Goal: Task Accomplishment & Management: Manage account settings

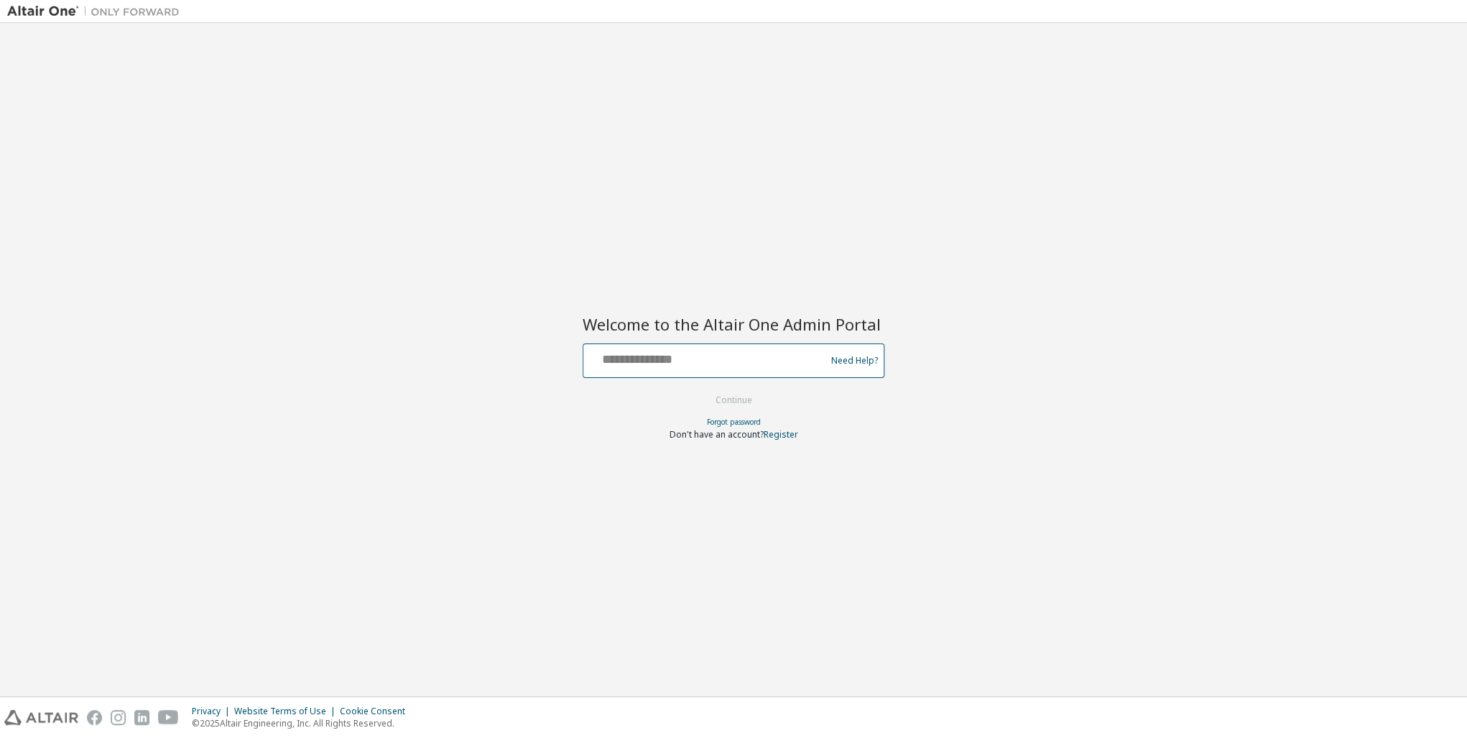
click at [689, 364] on input "text" at bounding box center [706, 357] width 235 height 21
type input "**********"
click at [630, 311] on div "**********" at bounding box center [734, 369] width 302 height 142
click at [608, 358] on input "**********" at bounding box center [706, 357] width 235 height 21
click at [517, 316] on div "**********" at bounding box center [733, 359] width 1453 height 659
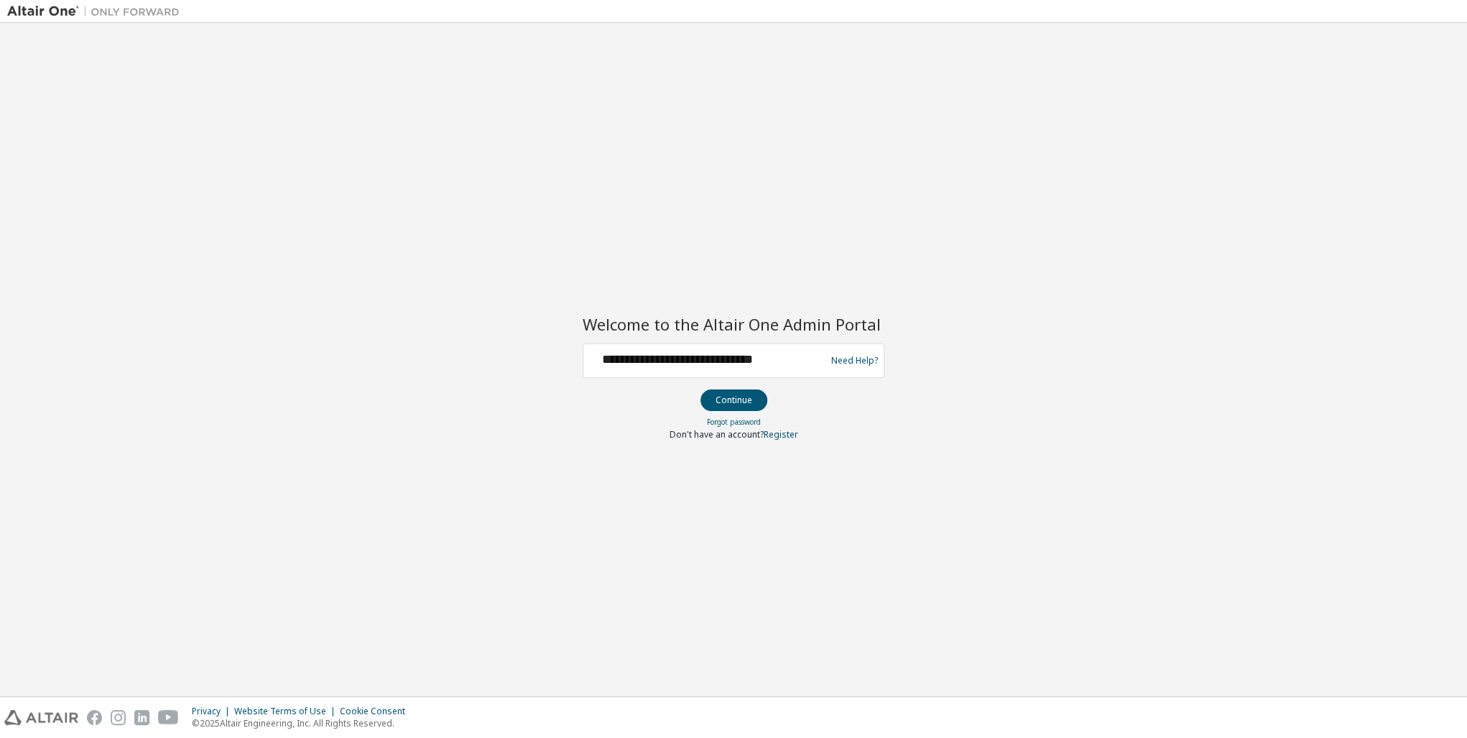
click at [64, 11] on img at bounding box center [97, 11] width 180 height 14
click at [91, 276] on div "**********" at bounding box center [733, 359] width 1453 height 659
click at [622, 361] on input "text" at bounding box center [706, 357] width 235 height 21
click at [636, 371] on div "**********" at bounding box center [706, 360] width 235 height 27
click at [631, 359] on input "**********" at bounding box center [706, 357] width 235 height 21
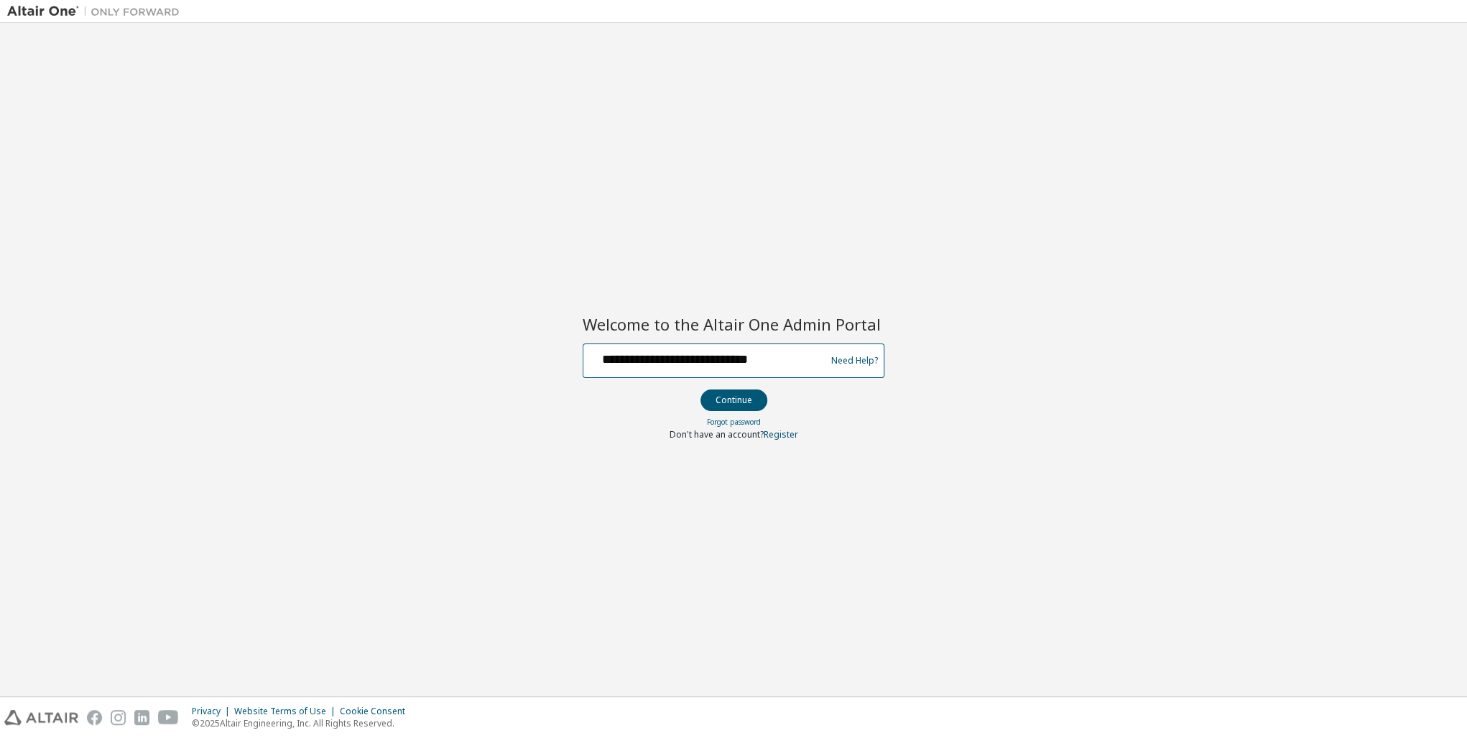
type input "**********"
click at [754, 400] on button "Continue" at bounding box center [734, 400] width 67 height 22
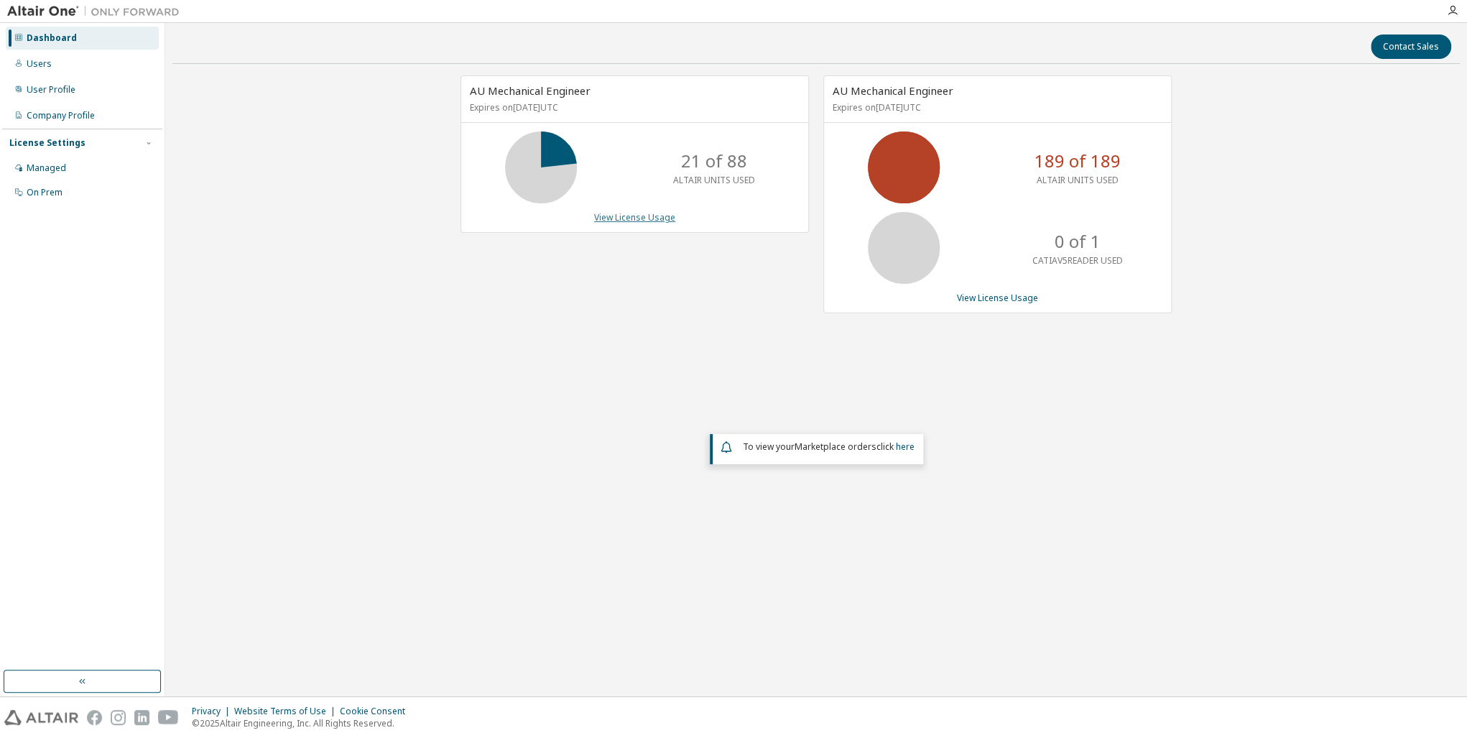
click at [632, 218] on link "View License Usage" at bounding box center [634, 217] width 81 height 12
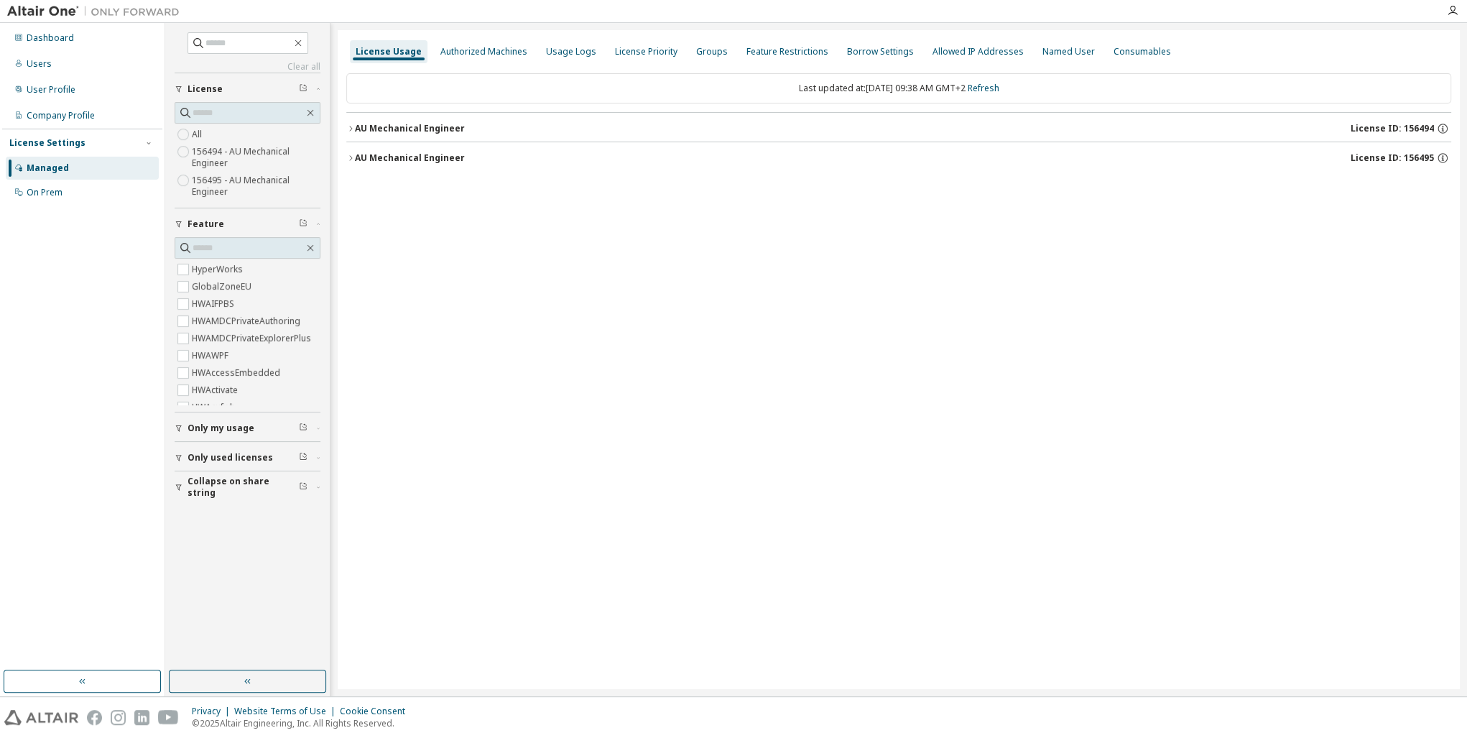
click at [353, 129] on icon "button" at bounding box center [350, 128] width 9 height 9
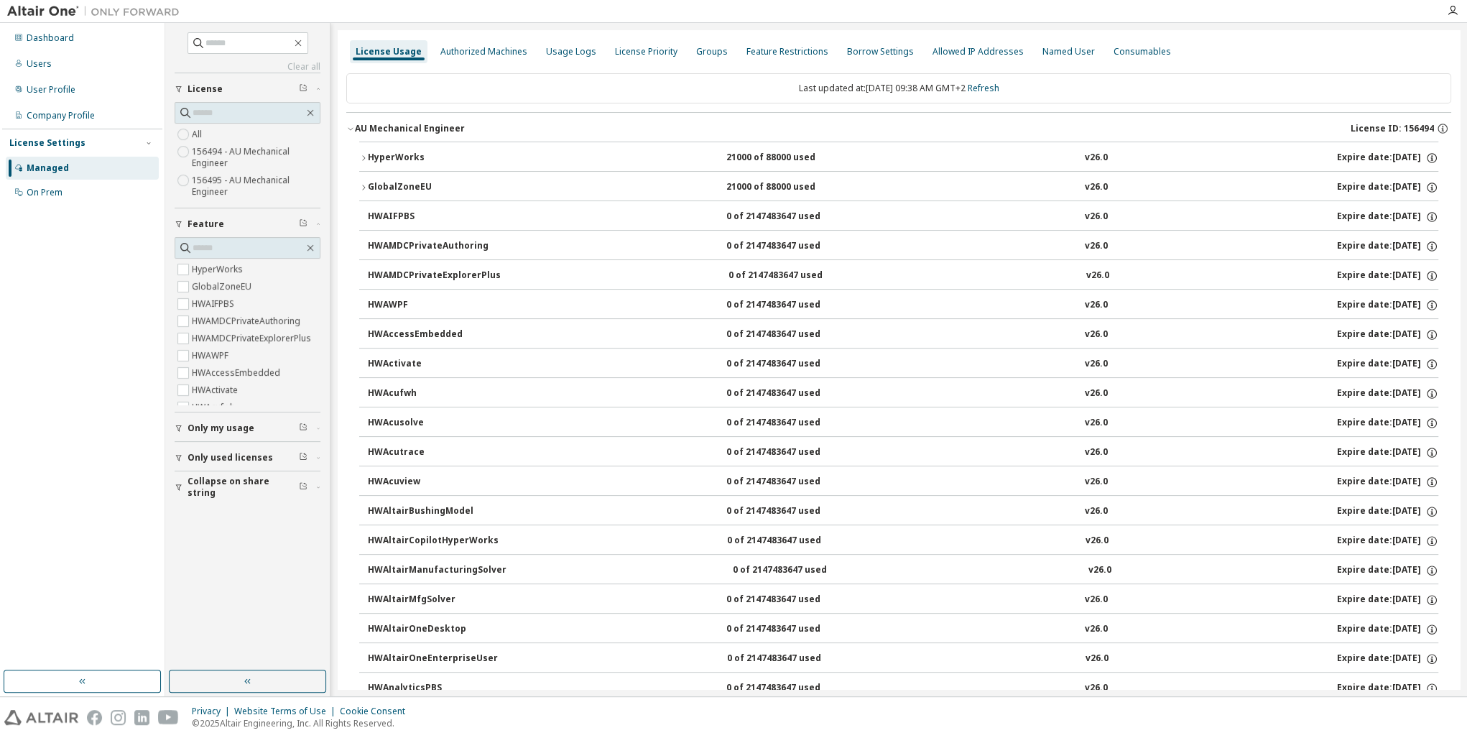
click at [353, 129] on icon "button" at bounding box center [350, 128] width 9 height 9
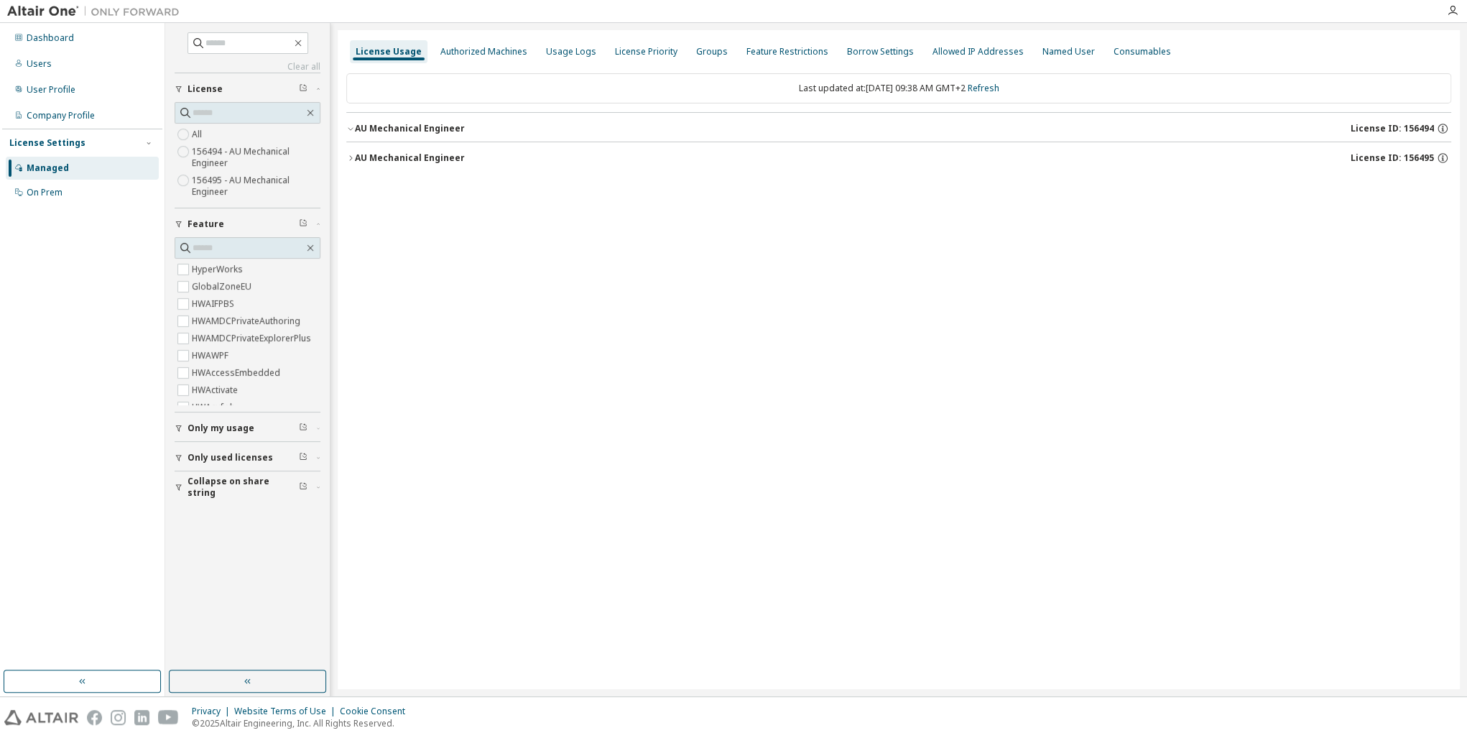
click at [353, 129] on icon "button" at bounding box center [350, 128] width 9 height 9
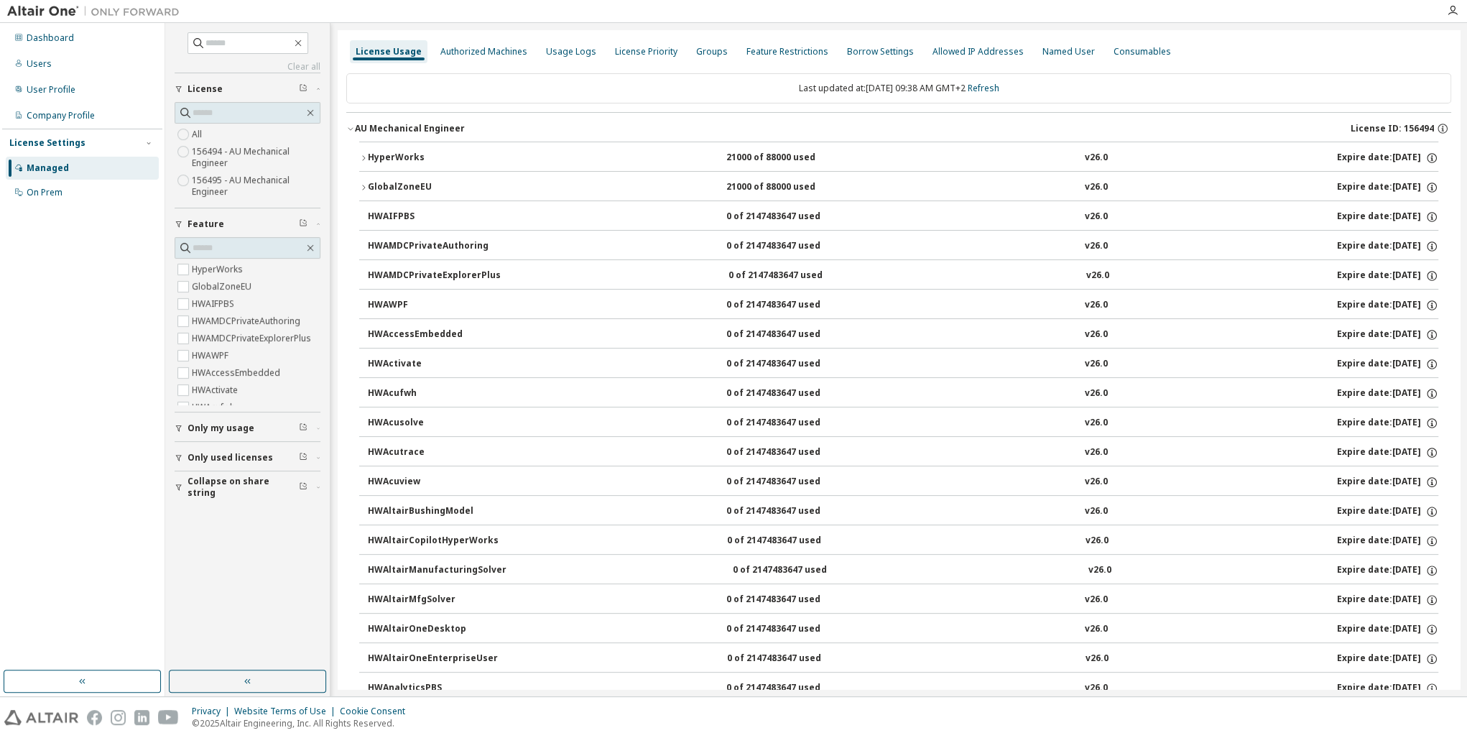
click at [353, 132] on button "AU Mechanical Engineer License ID: 156494" at bounding box center [898, 129] width 1105 height 32
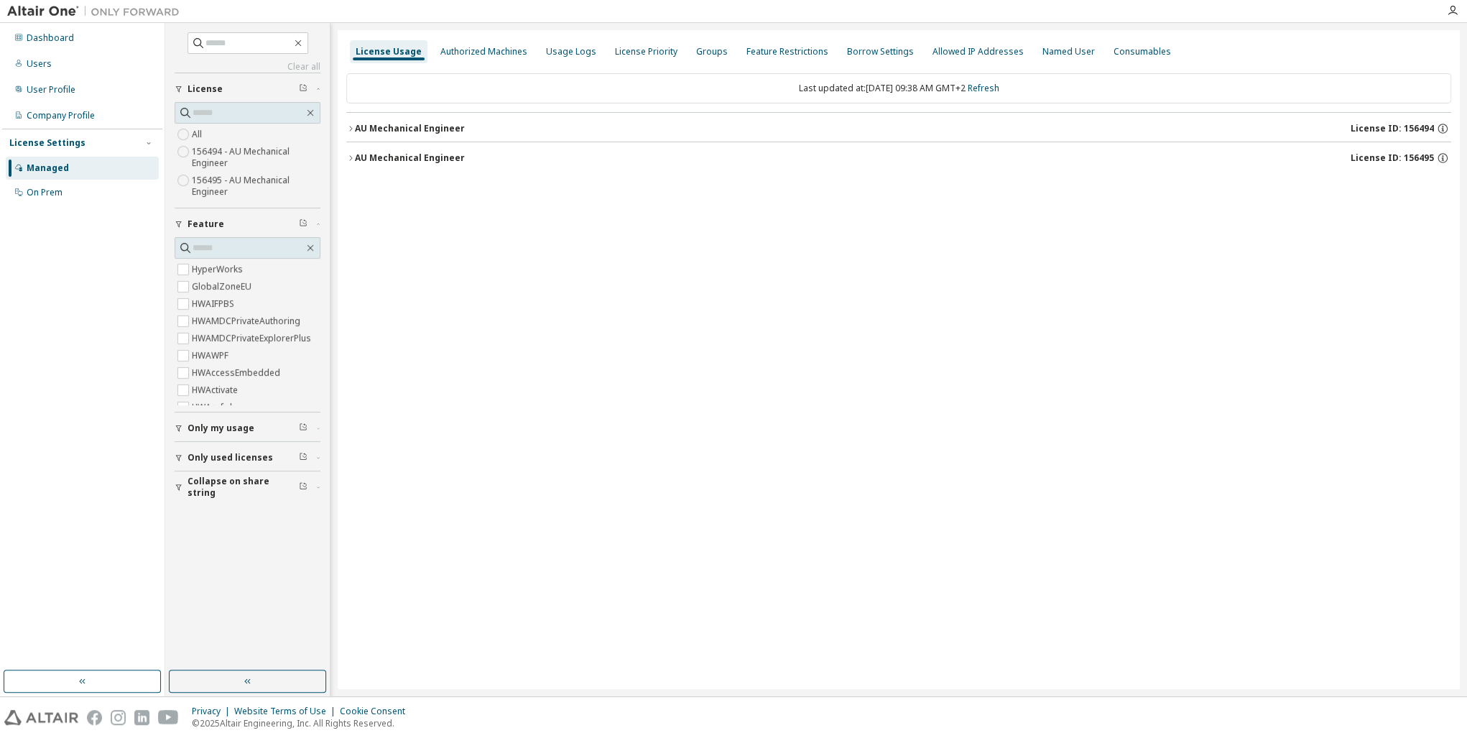
click at [353, 160] on icon "button" at bounding box center [350, 158] width 9 height 9
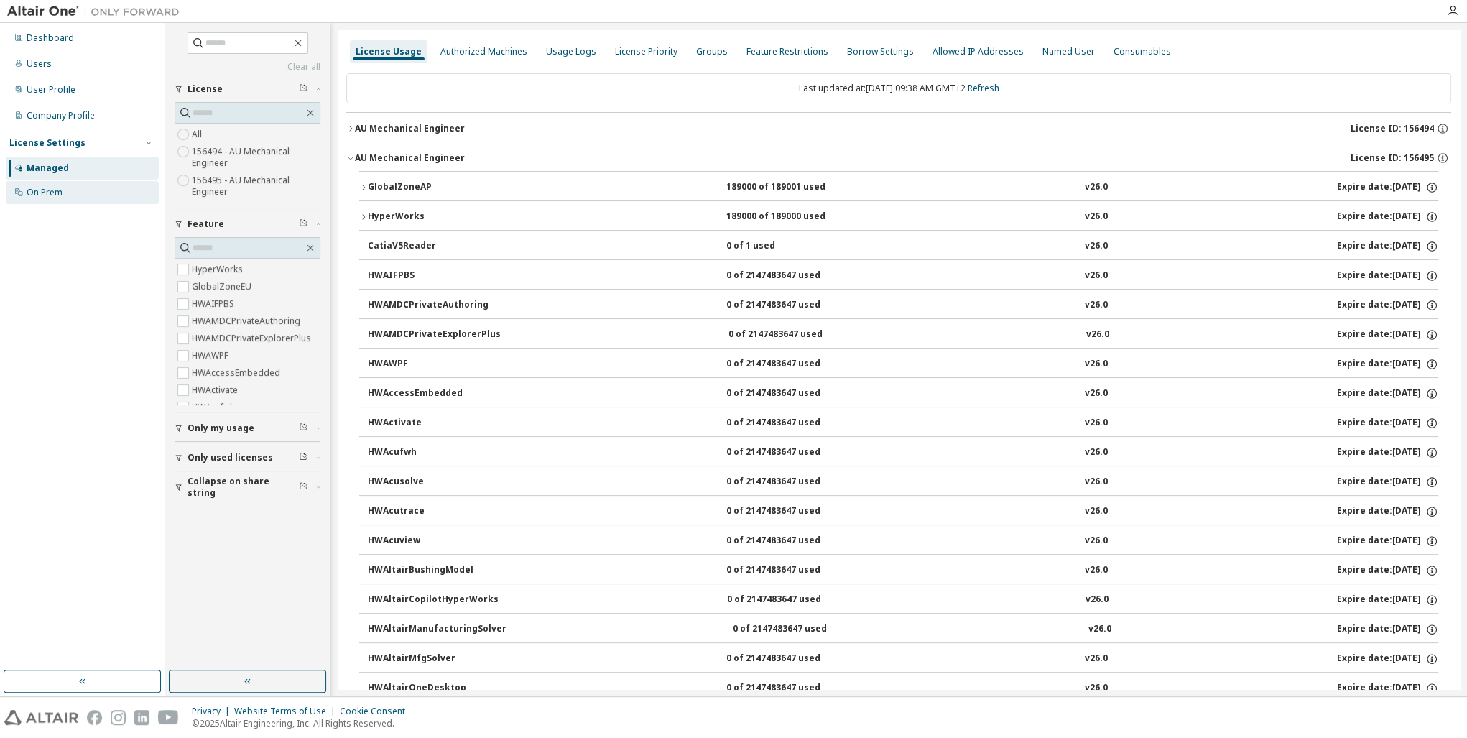
click at [86, 191] on div "On Prem" at bounding box center [82, 192] width 153 height 23
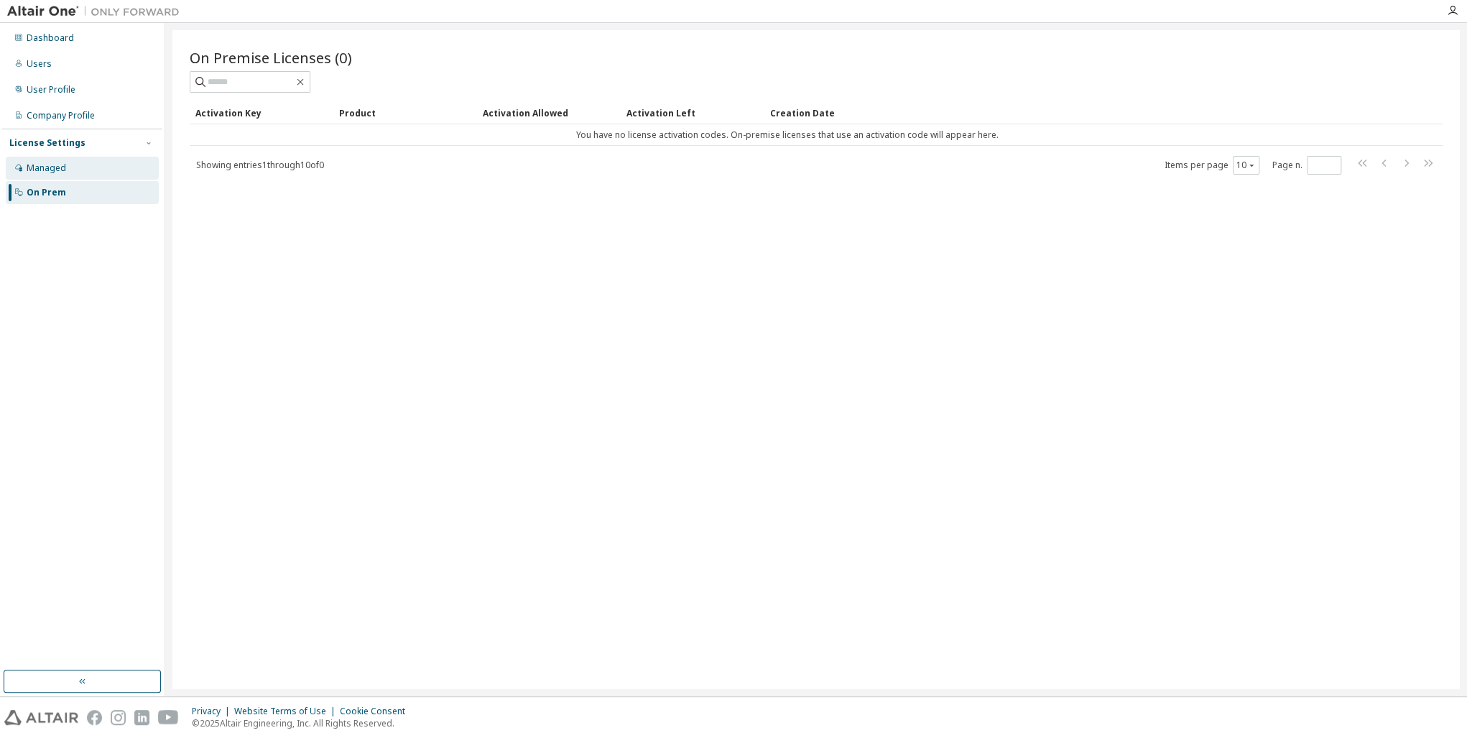
click at [37, 170] on div "Managed" at bounding box center [47, 167] width 40 height 11
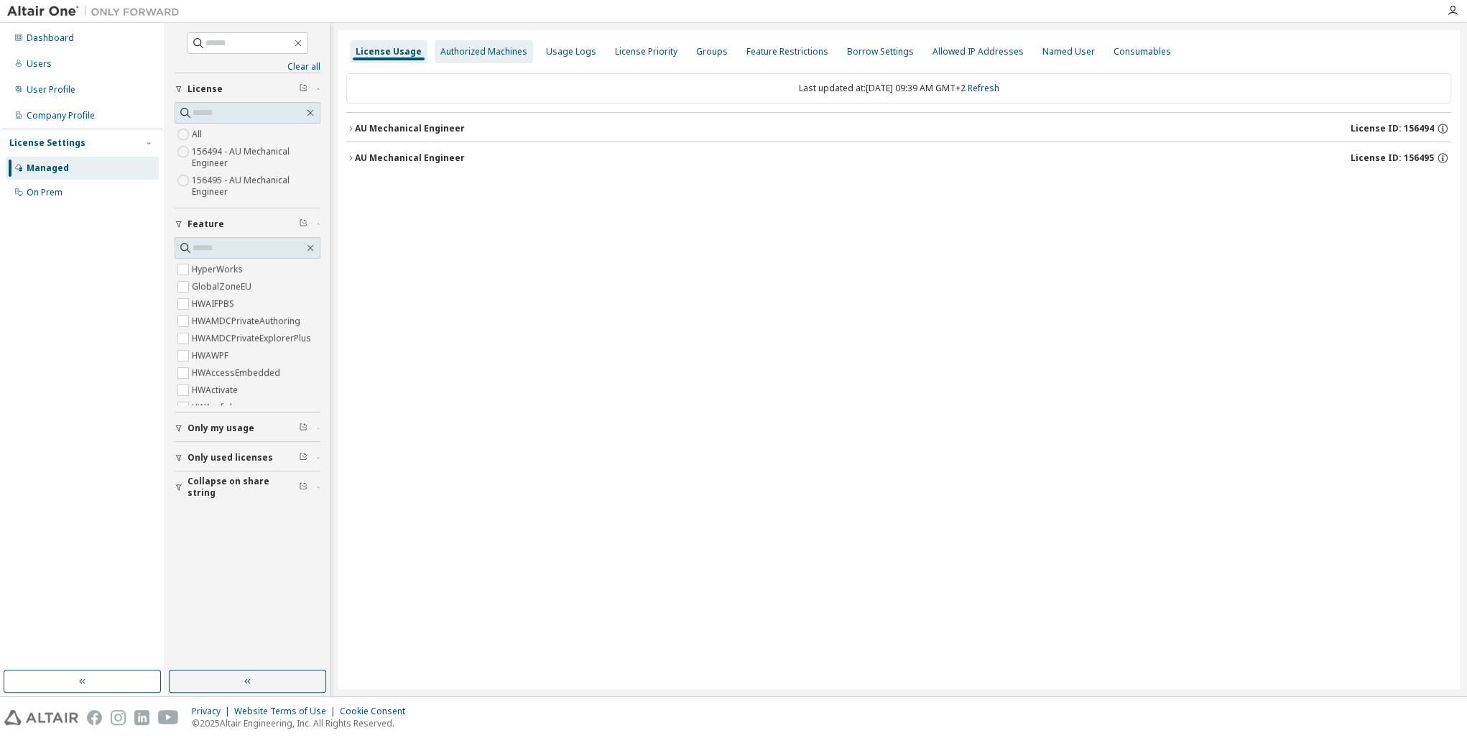
click at [485, 56] on div "Authorized Machines" at bounding box center [484, 51] width 87 height 11
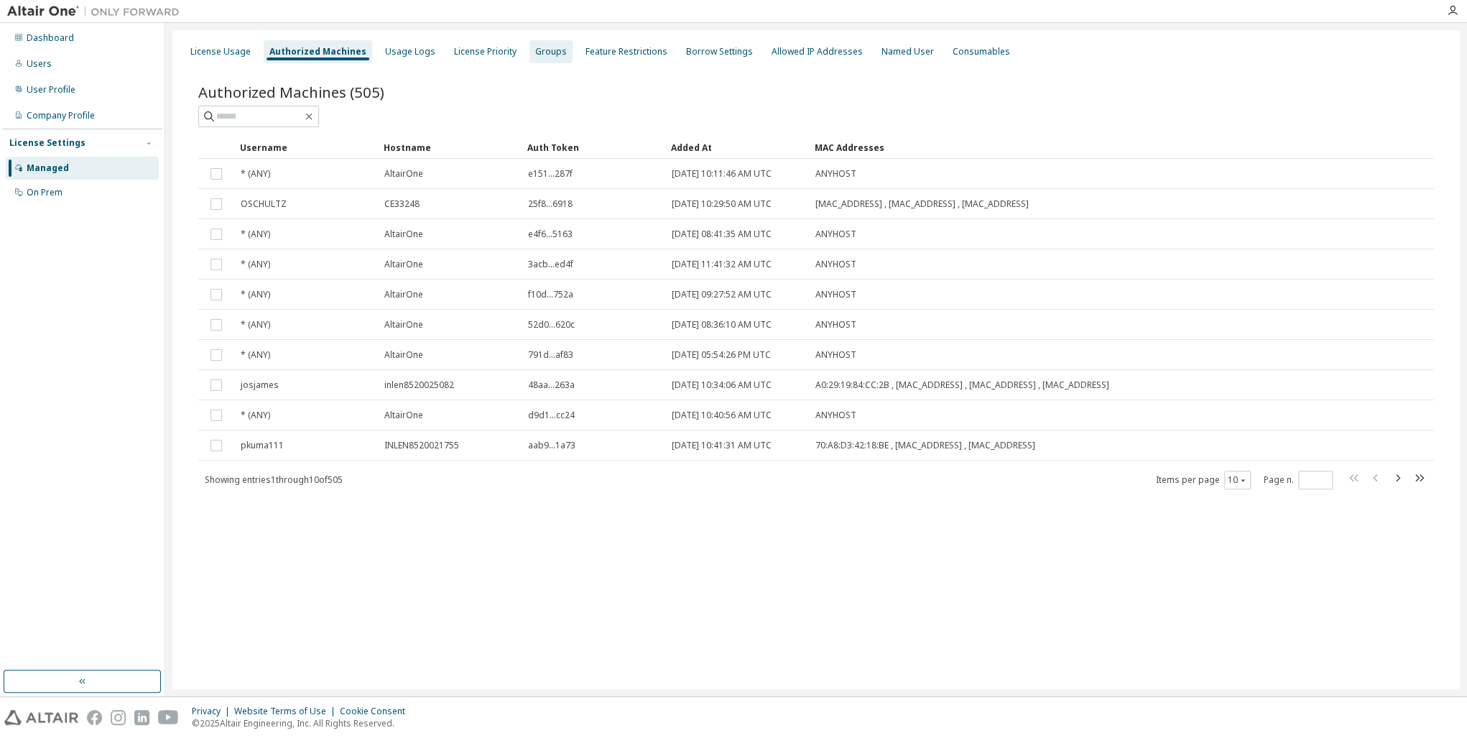
click at [541, 57] on div "Groups" at bounding box center [551, 51] width 43 height 23
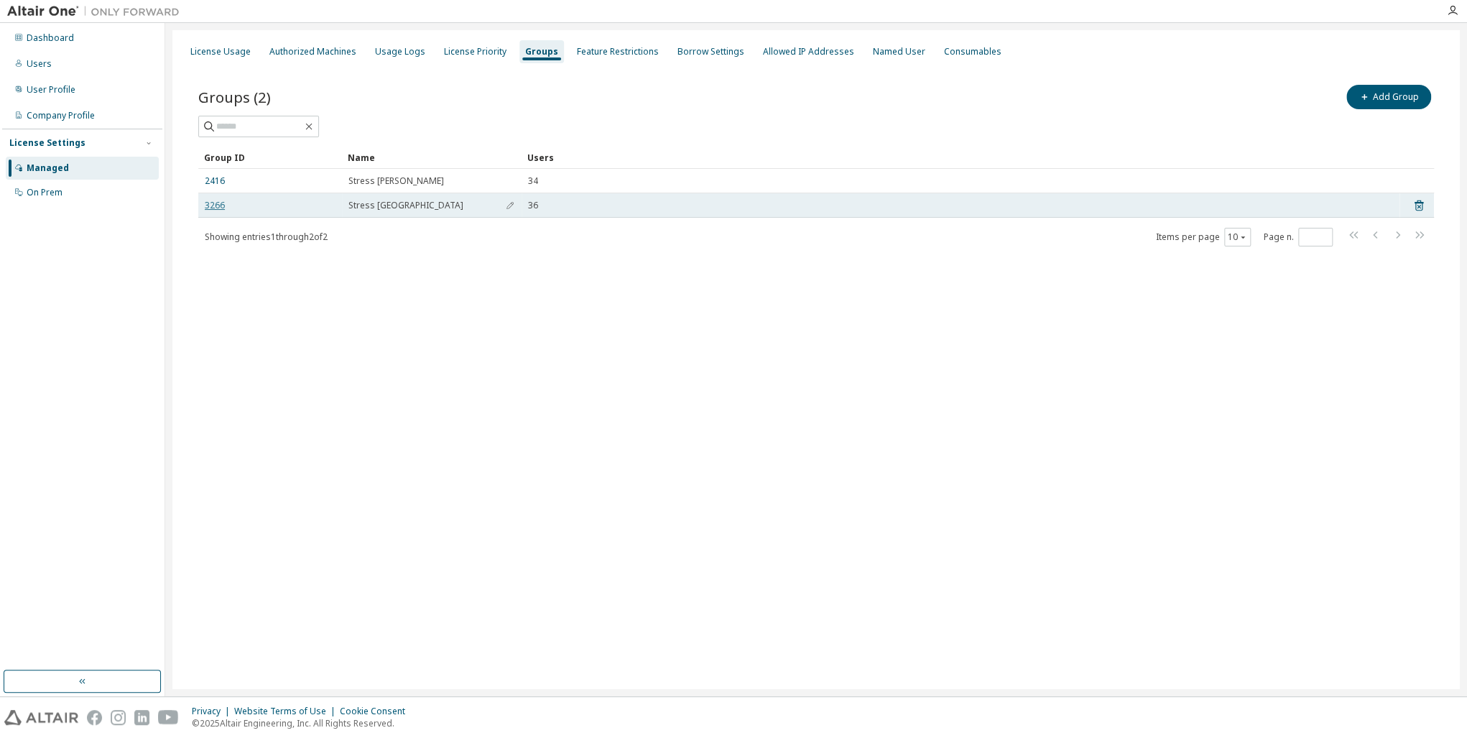
click at [210, 207] on link "3266" at bounding box center [215, 205] width 20 height 11
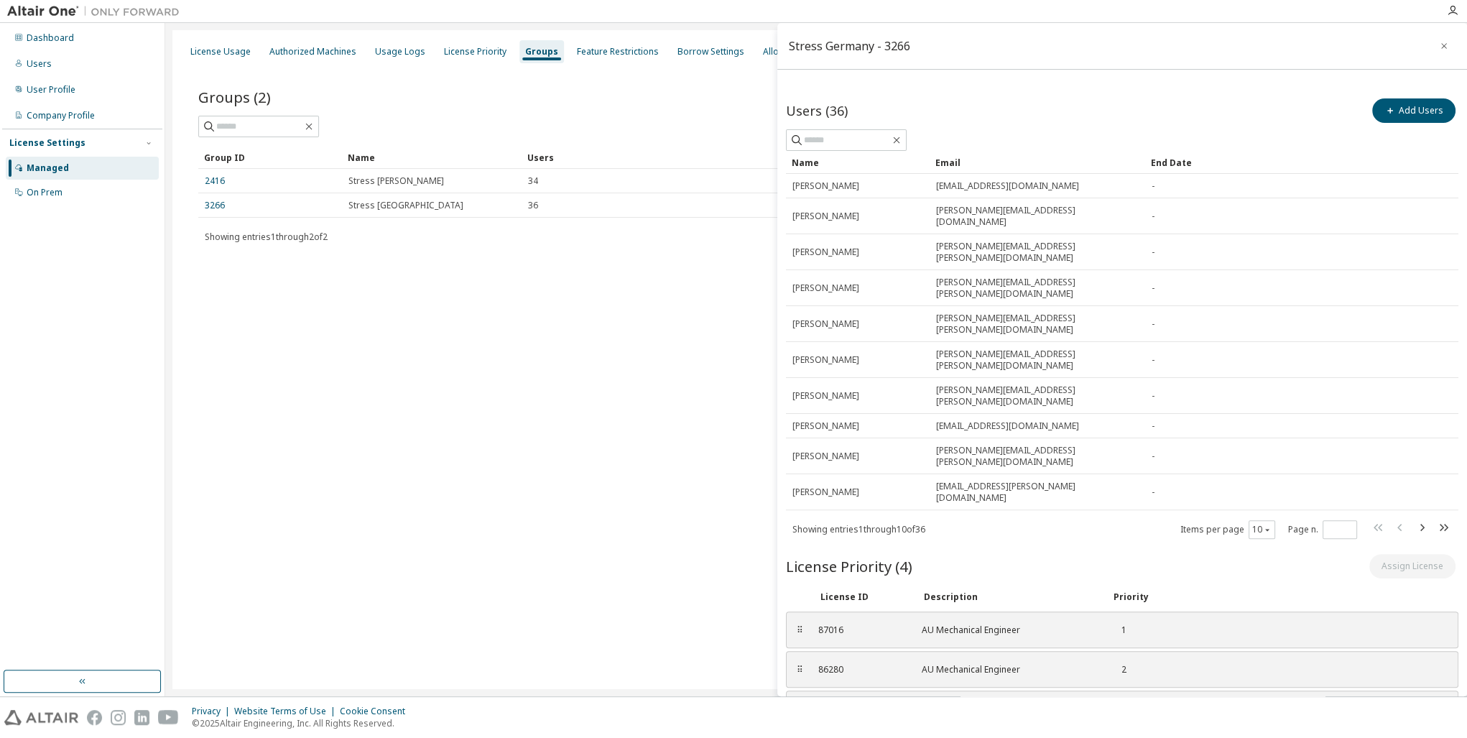
scroll to position [40, 0]
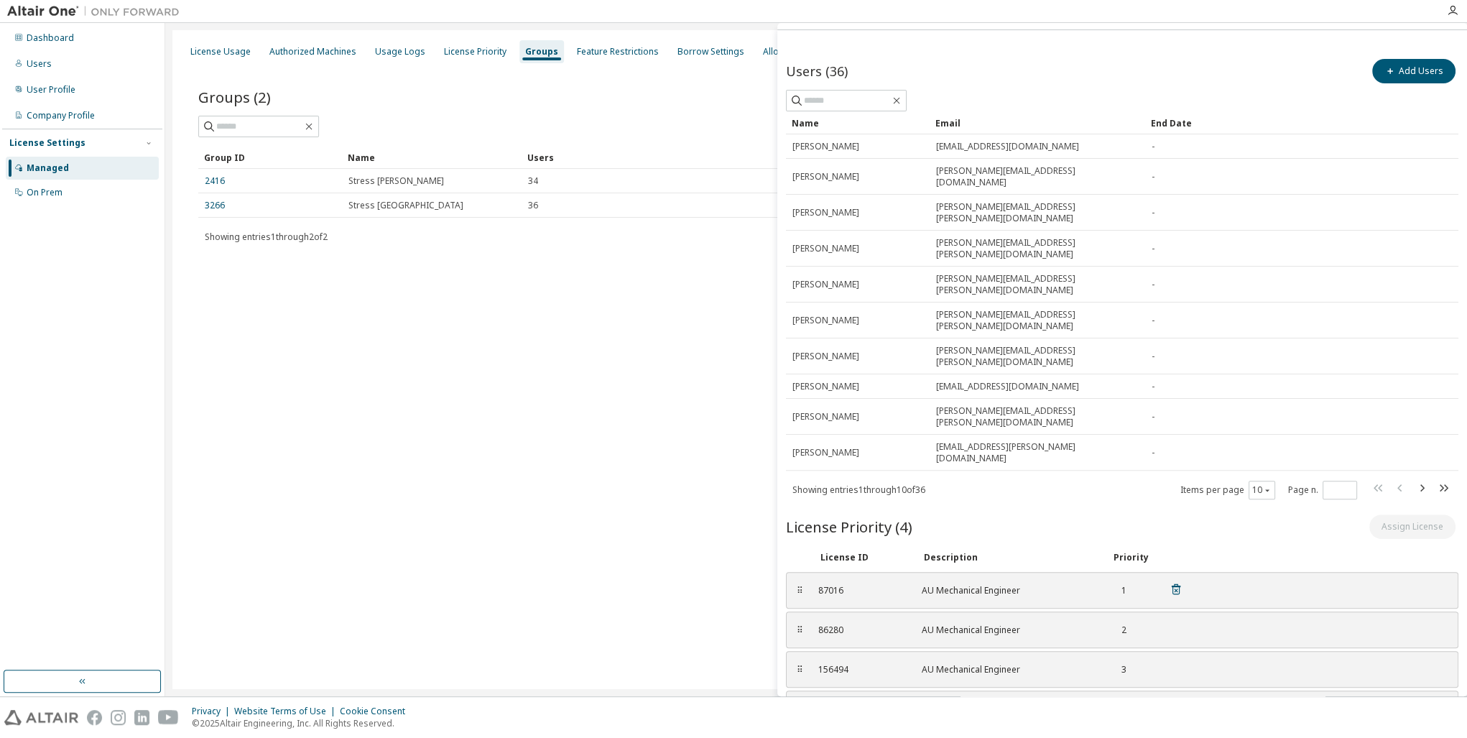
click at [826, 585] on div "87016" at bounding box center [862, 590] width 86 height 11
click at [804, 572] on div "⠿ 87016 AU Mechanical Engineer 1" at bounding box center [1122, 590] width 673 height 37
drag, startPoint x: 804, startPoint y: 617, endPoint x: 803, endPoint y: 580, distance: 37.4
click at [803, 580] on div "⠿ 87016 AU Mechanical Engineer 1 ⠿ 86280 AU Mechanical Engineer 2 ⠿ 156494 AU M…" at bounding box center [1122, 649] width 673 height 155
drag, startPoint x: 803, startPoint y: 580, endPoint x: 802, endPoint y: 616, distance: 36.0
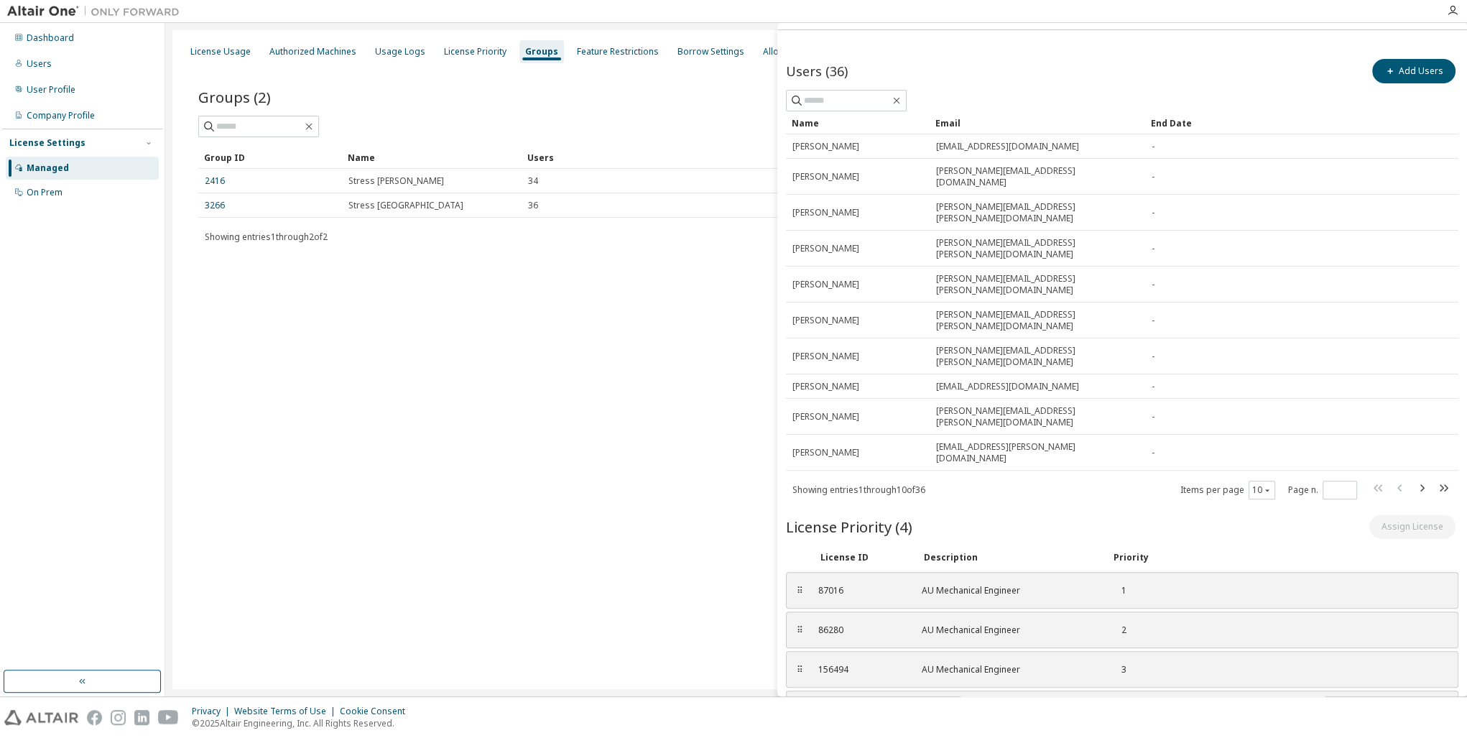
click at [802, 704] on div "⠿" at bounding box center [800, 709] width 9 height 11
drag, startPoint x: 800, startPoint y: 616, endPoint x: 783, endPoint y: 502, distance: 115.6
click at [783, 502] on div "Users (36) Add Users Clear Load Save Save As Field Operator Value Select filter…" at bounding box center [1123, 418] width 690 height 747
drag, startPoint x: 796, startPoint y: 618, endPoint x: 782, endPoint y: 497, distance: 122.2
click at [782, 497] on div "Users (36) Add Users Clear Load Save Save As Field Operator Value Select filter…" at bounding box center [1123, 418] width 690 height 747
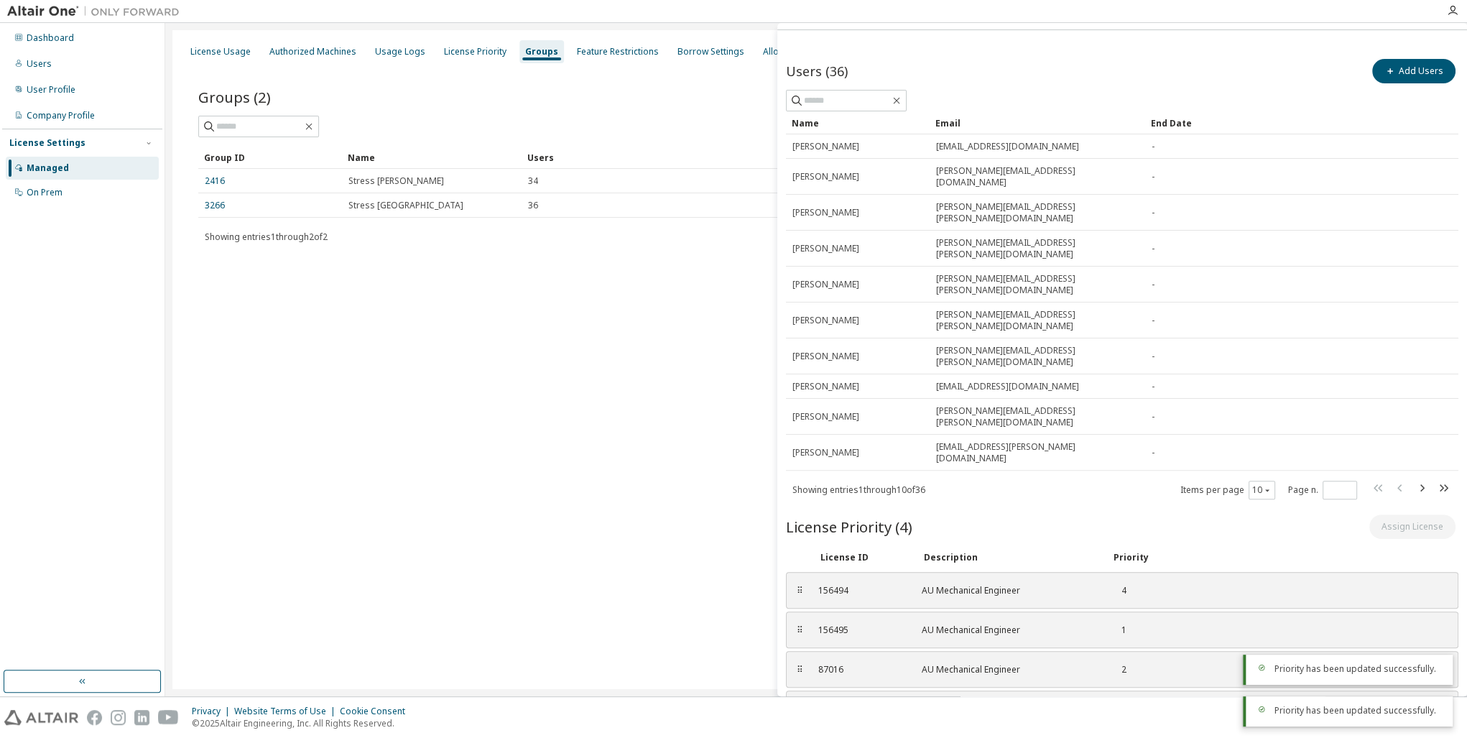
click at [52, 197] on div "On Prem" at bounding box center [45, 192] width 36 height 11
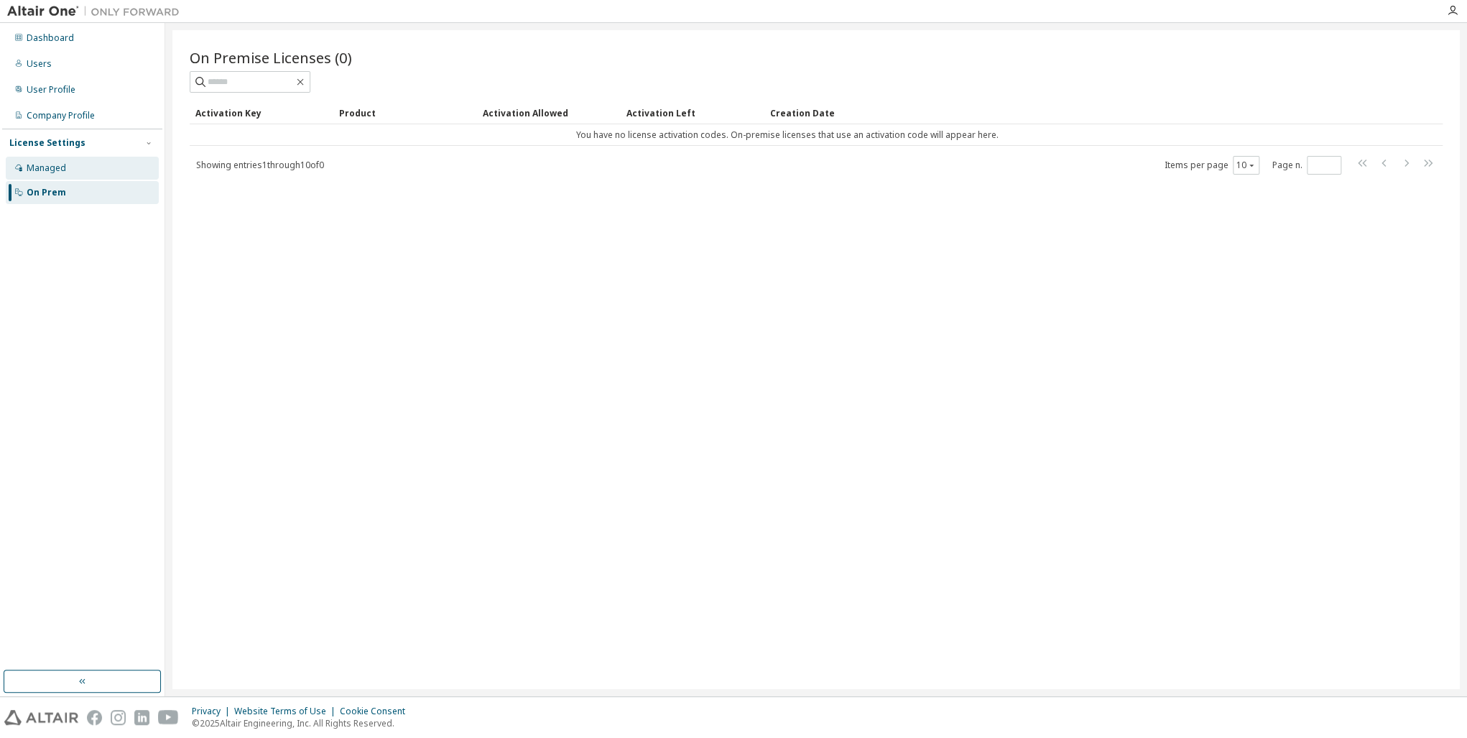
click at [44, 166] on div "Managed" at bounding box center [47, 167] width 40 height 11
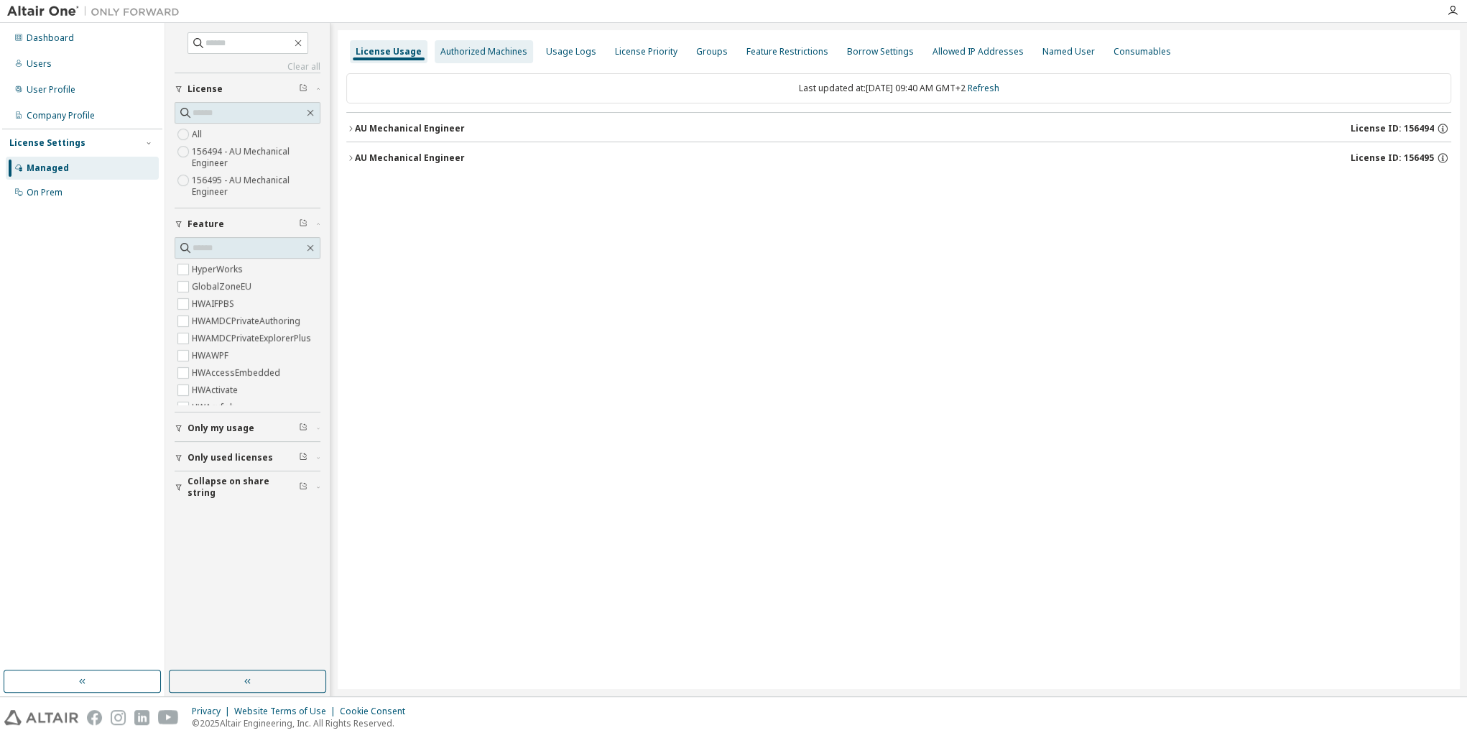
click at [505, 52] on div "Authorized Machines" at bounding box center [484, 51] width 87 height 11
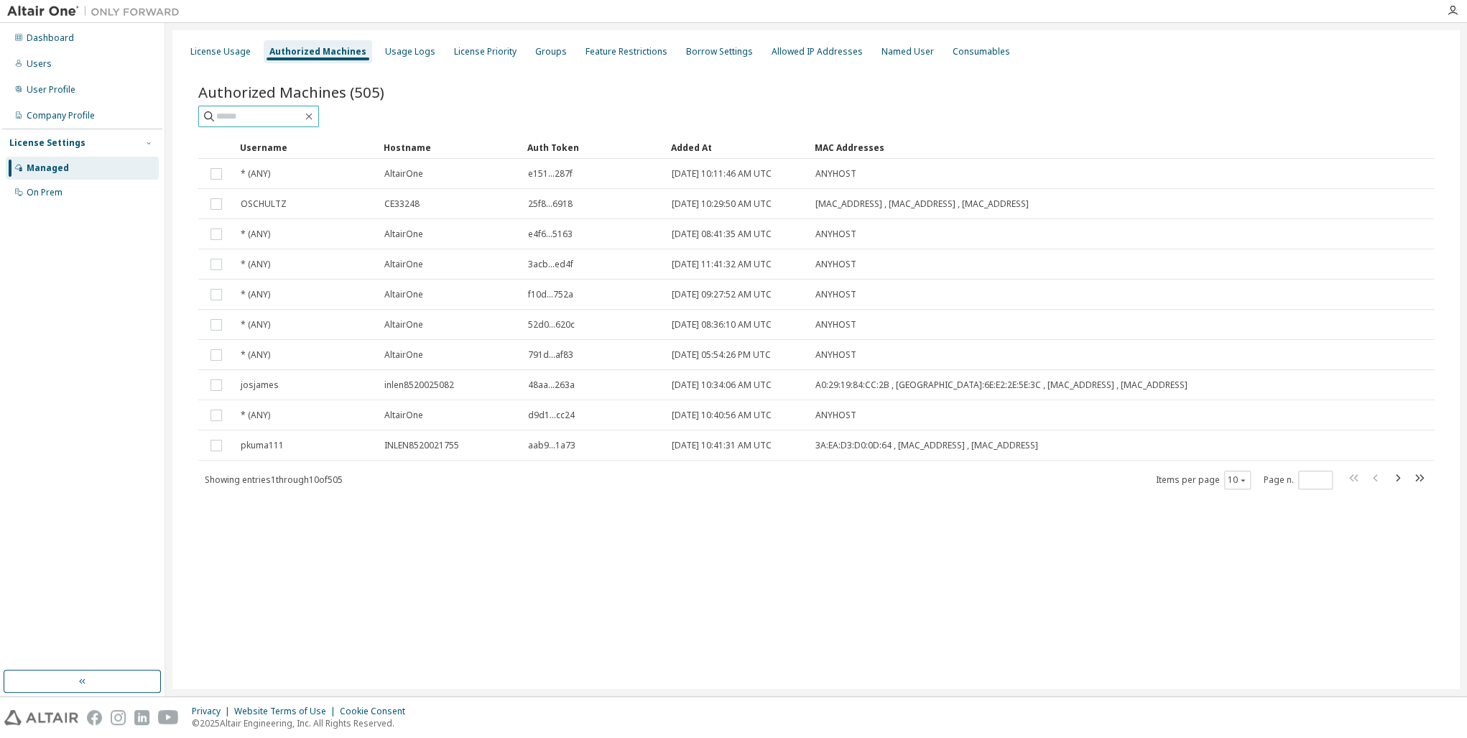
click at [259, 119] on input "text" at bounding box center [259, 116] width 86 height 14
type input "********"
click at [210, 113] on icon at bounding box center [209, 116] width 14 height 14
click at [252, 115] on input "********" at bounding box center [259, 116] width 86 height 14
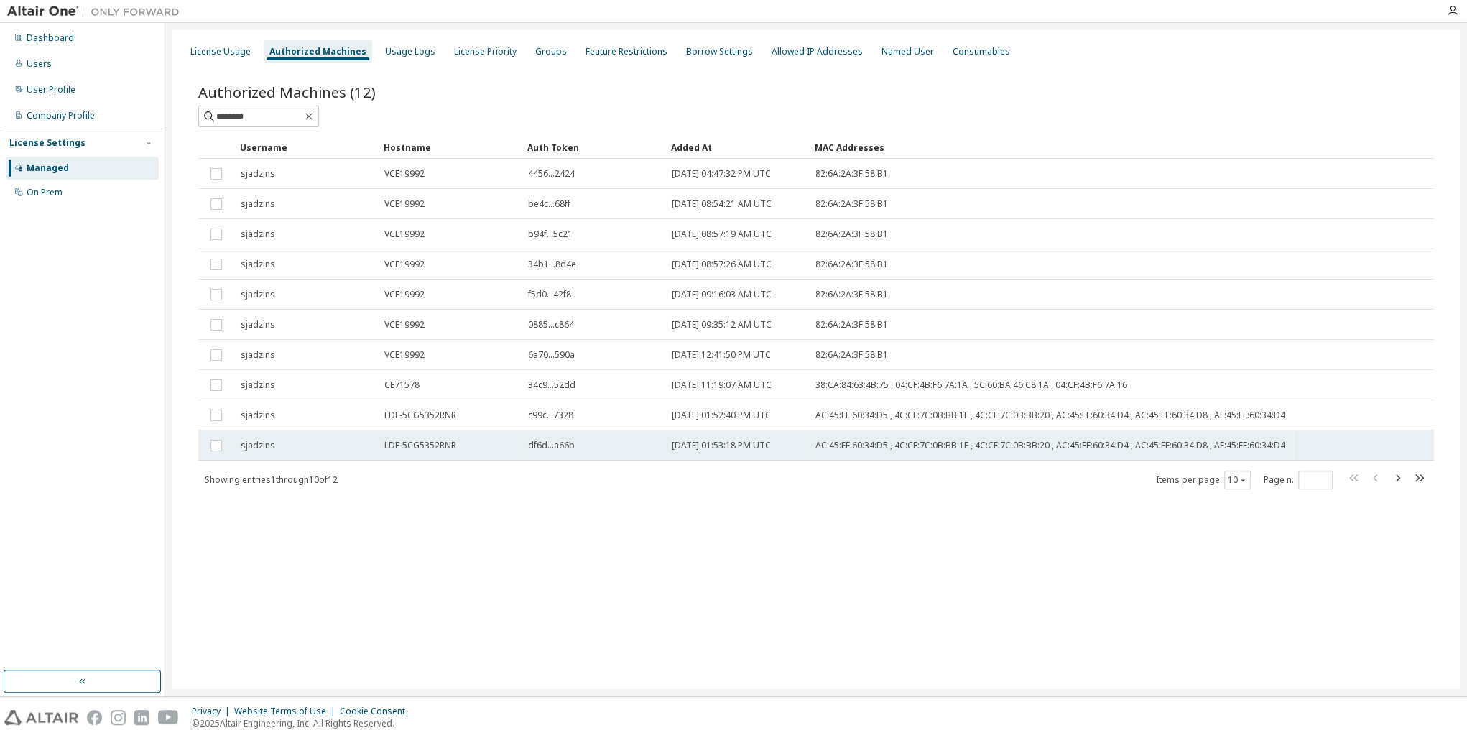
click at [273, 444] on div "sjadzins" at bounding box center [306, 445] width 131 height 11
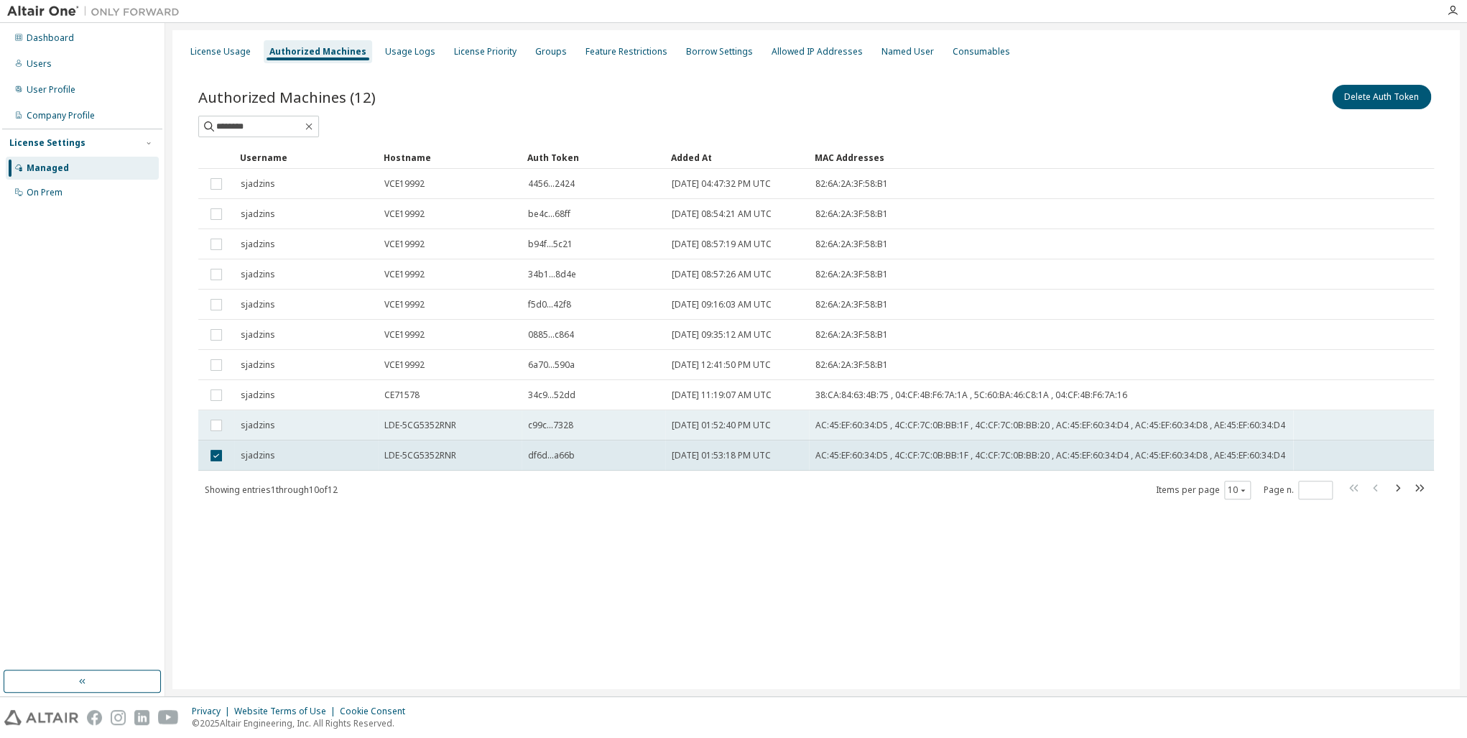
click at [267, 434] on td "sjadzins" at bounding box center [306, 425] width 144 height 30
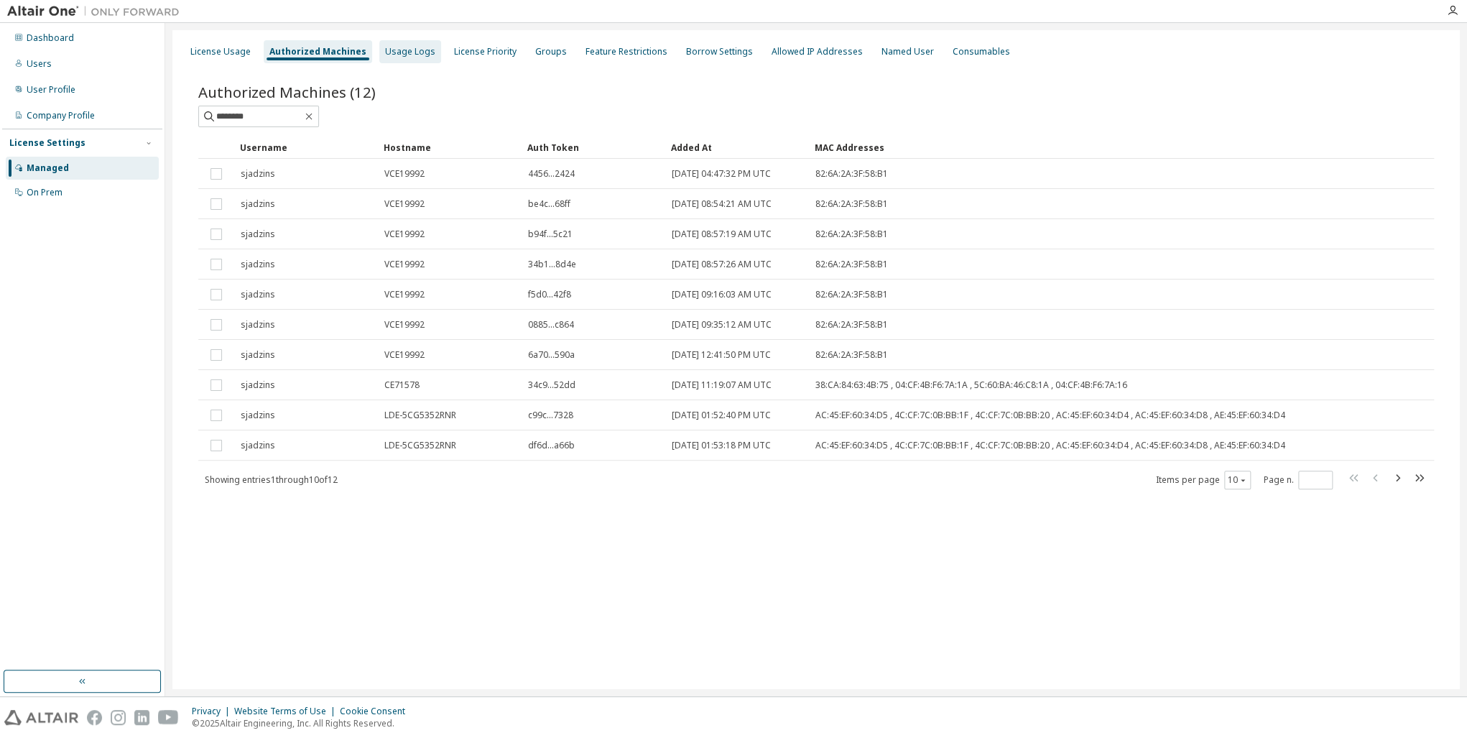
click at [400, 52] on div "Usage Logs" at bounding box center [410, 51] width 50 height 11
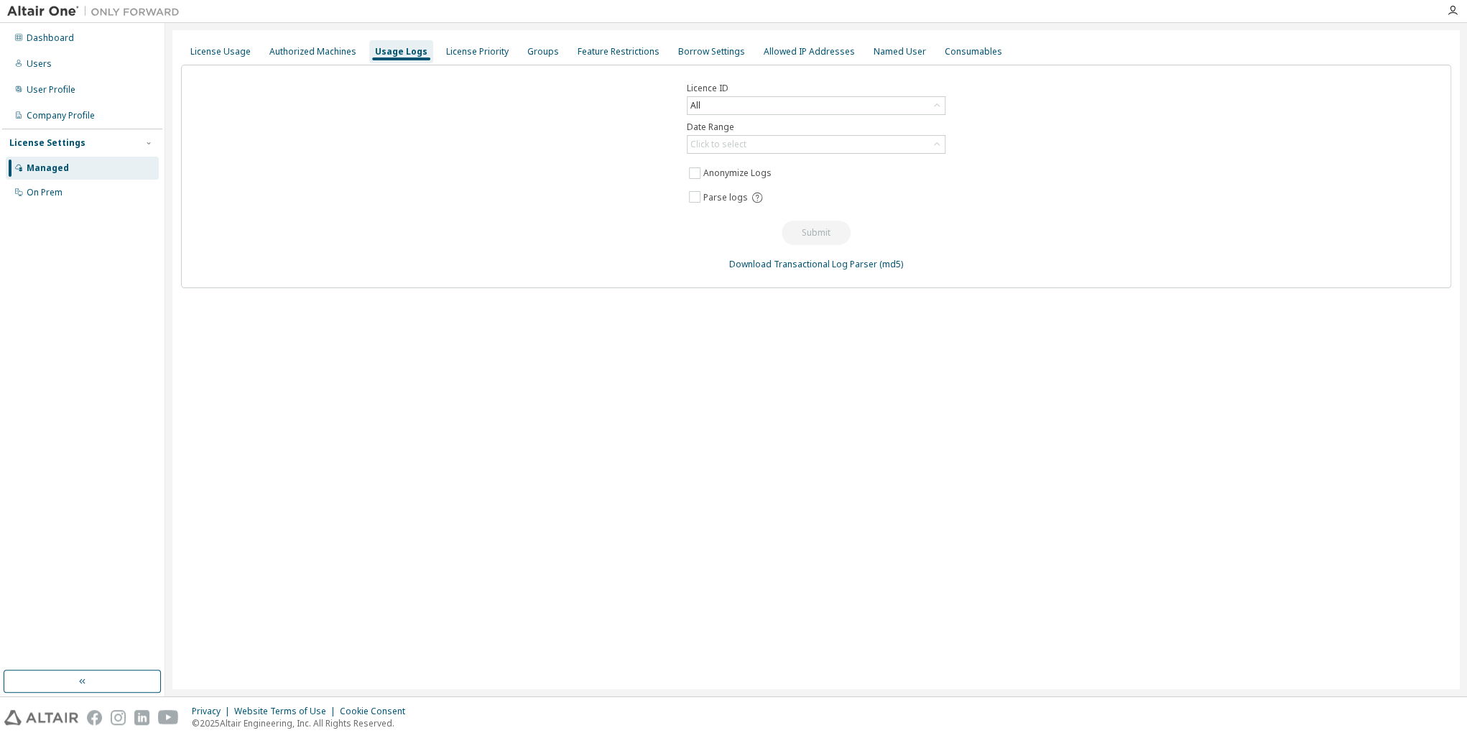
click at [551, 213] on div "Licence ID All Date Range Click to select Anonymize Logs Parse logs Submit Down…" at bounding box center [816, 176] width 1271 height 223
click at [466, 55] on div "License Priority" at bounding box center [477, 51] width 63 height 11
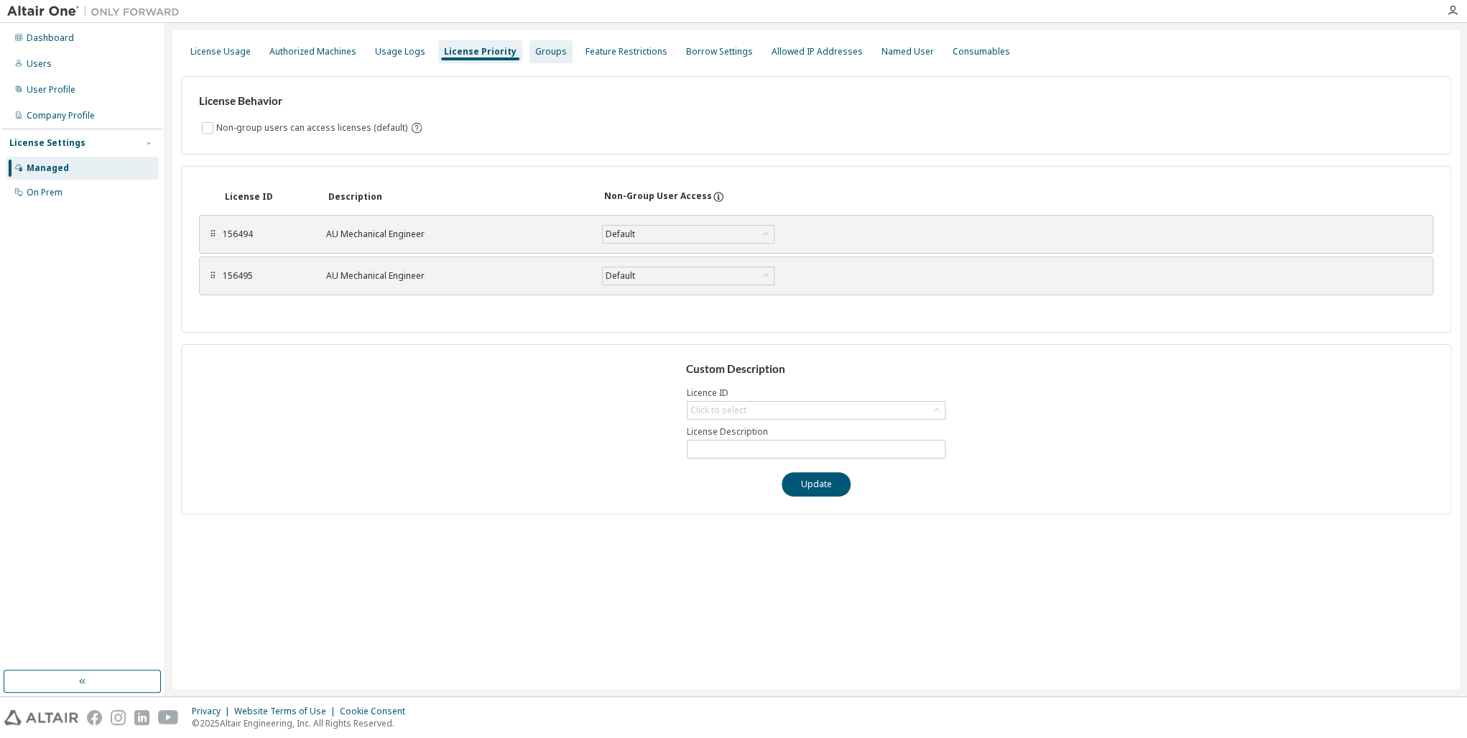
click at [542, 55] on div "Groups" at bounding box center [551, 51] width 32 height 11
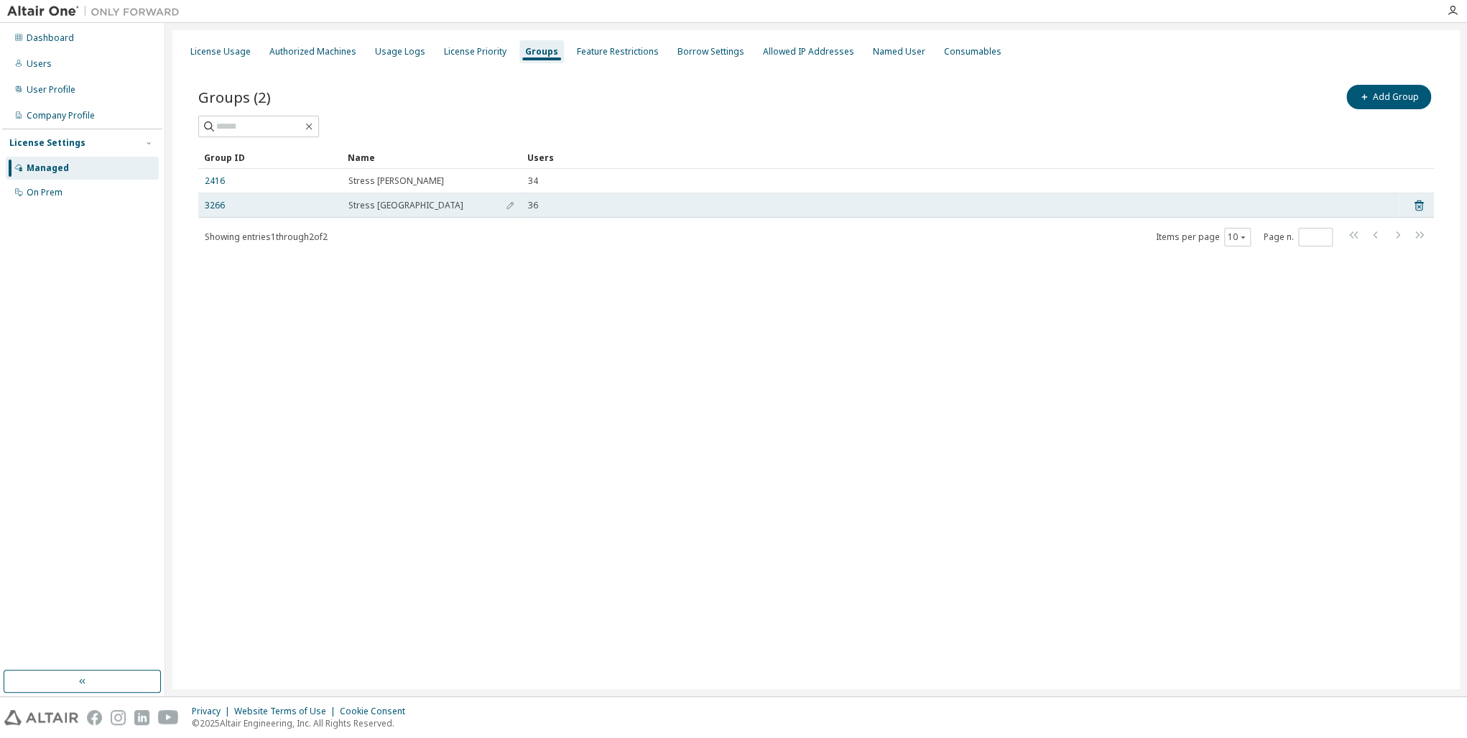
click at [377, 207] on span "Stress [GEOGRAPHIC_DATA]" at bounding box center [406, 205] width 115 height 11
click at [213, 207] on link "3266" at bounding box center [215, 205] width 20 height 11
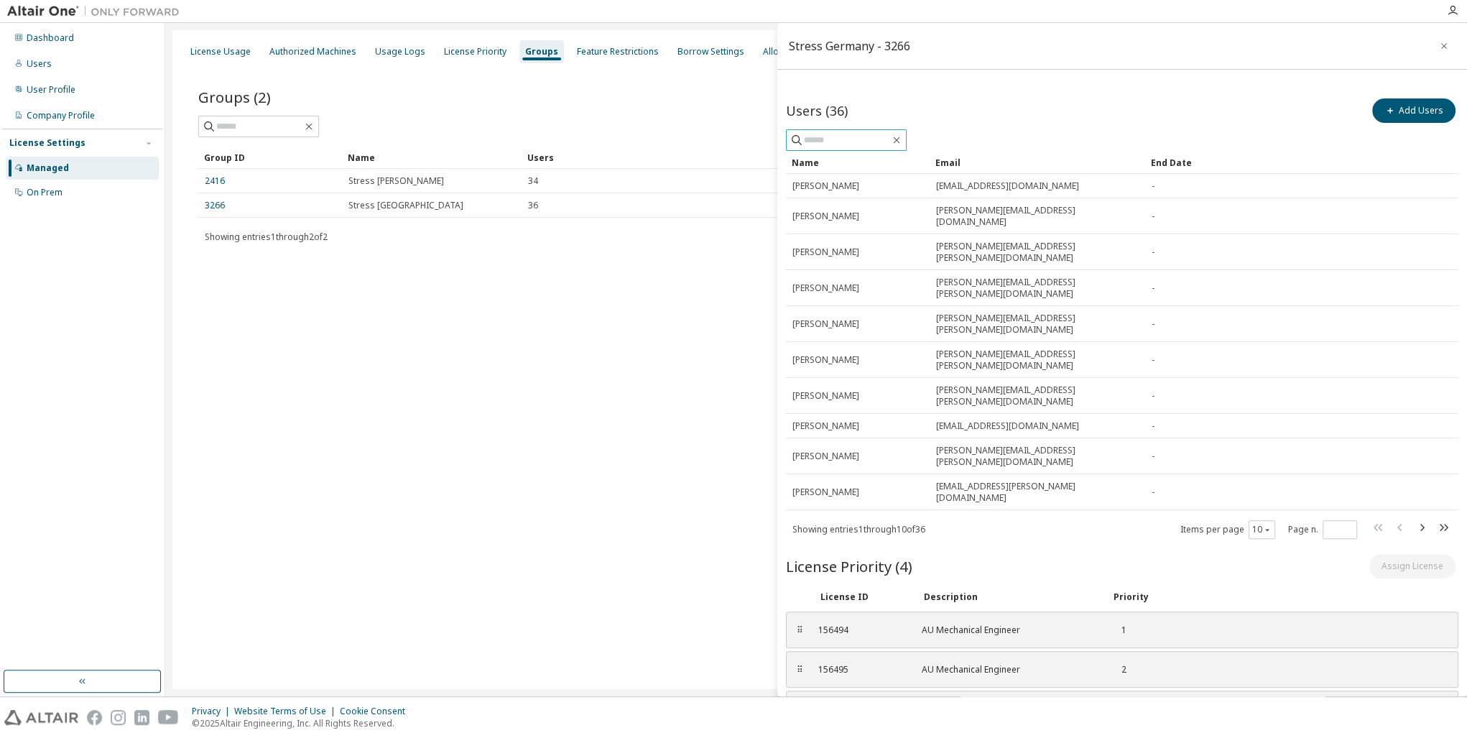
click at [839, 137] on input "text" at bounding box center [847, 140] width 86 height 14
type input "******"
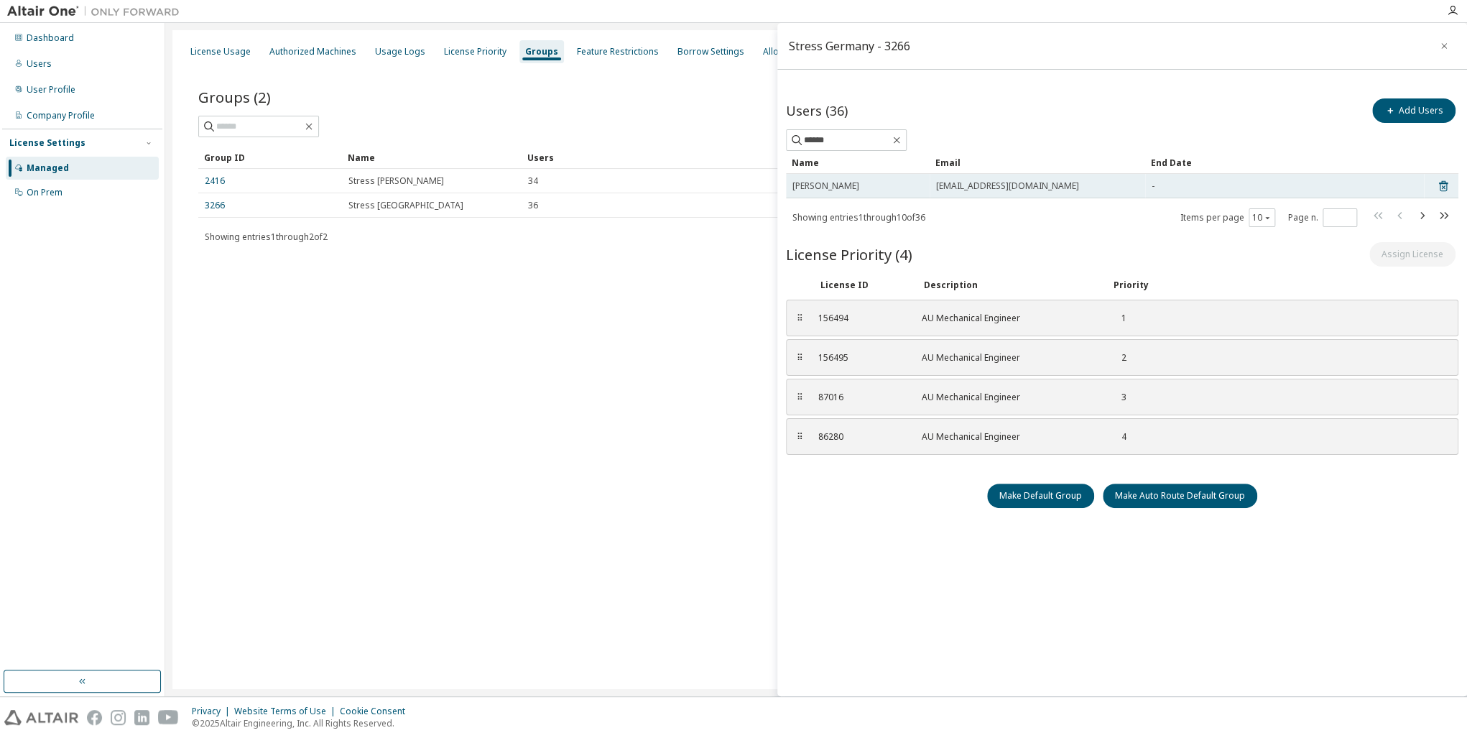
click at [857, 186] on span "[PERSON_NAME]" at bounding box center [826, 185] width 67 height 11
click at [840, 187] on span "[PERSON_NAME]" at bounding box center [826, 185] width 67 height 11
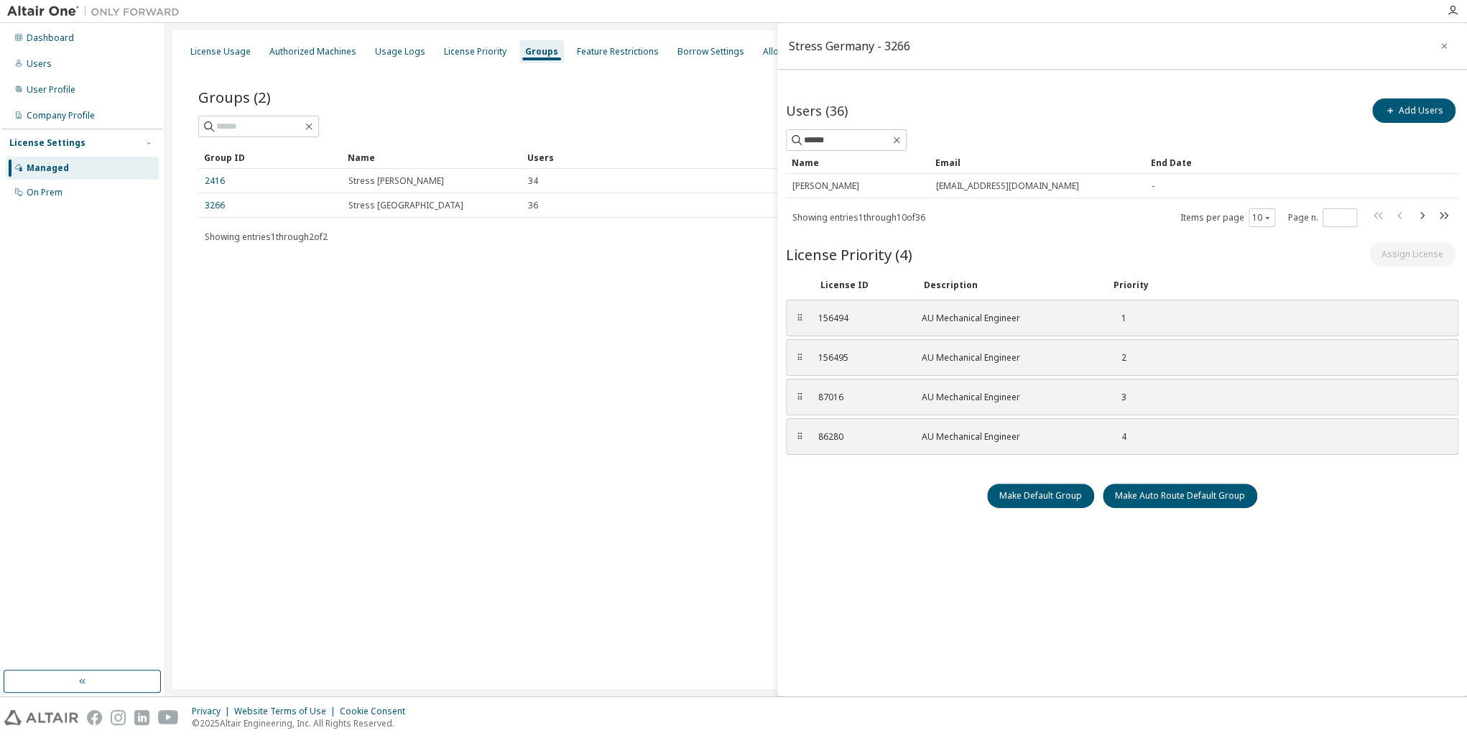
drag, startPoint x: 840, startPoint y: 187, endPoint x: 921, endPoint y: 211, distance: 84.8
click at [921, 211] on span "Showing entries 1 through 10 of 36" at bounding box center [859, 217] width 133 height 12
click at [1108, 152] on div "Email" at bounding box center [1038, 162] width 204 height 23
click at [1447, 46] on icon "button" at bounding box center [1444, 45] width 10 height 11
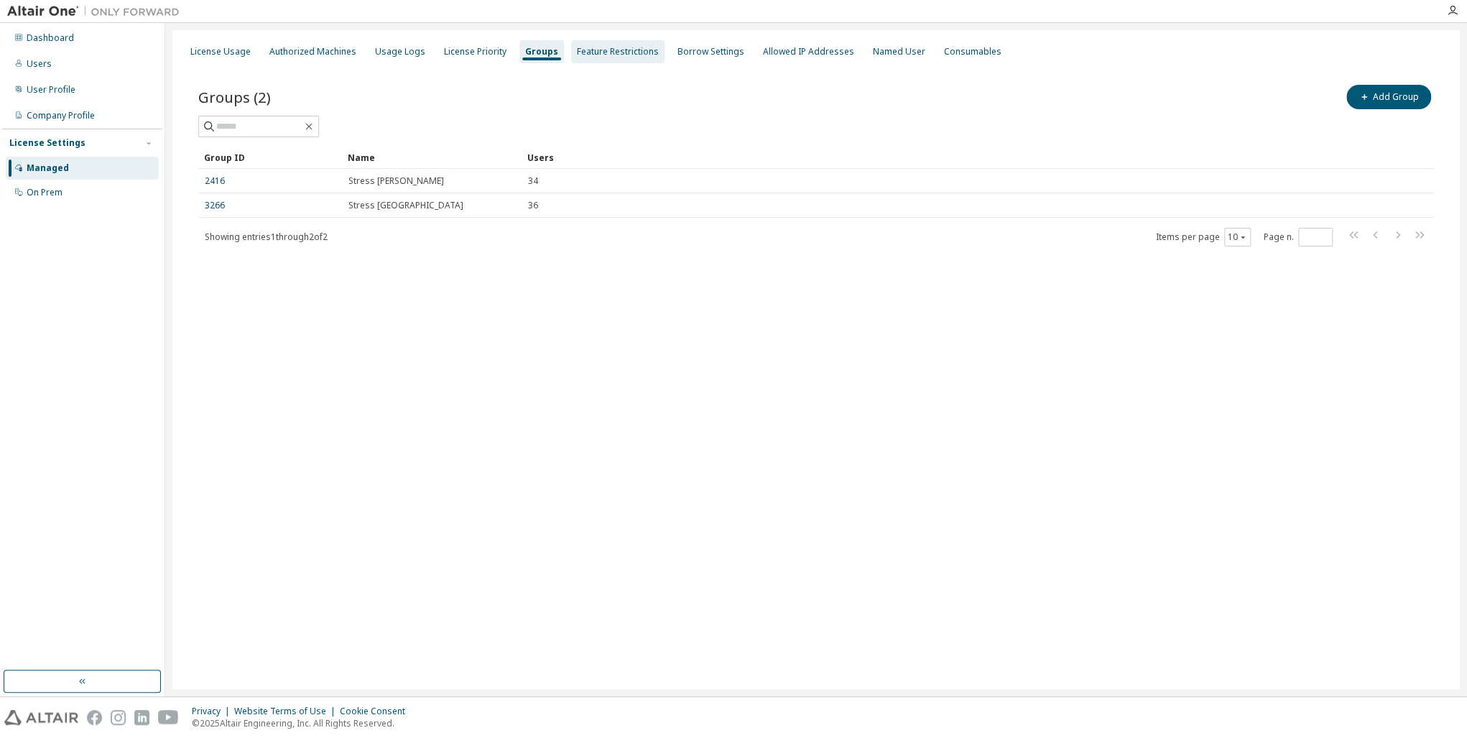
click at [622, 52] on div "Feature Restrictions" at bounding box center [618, 51] width 82 height 11
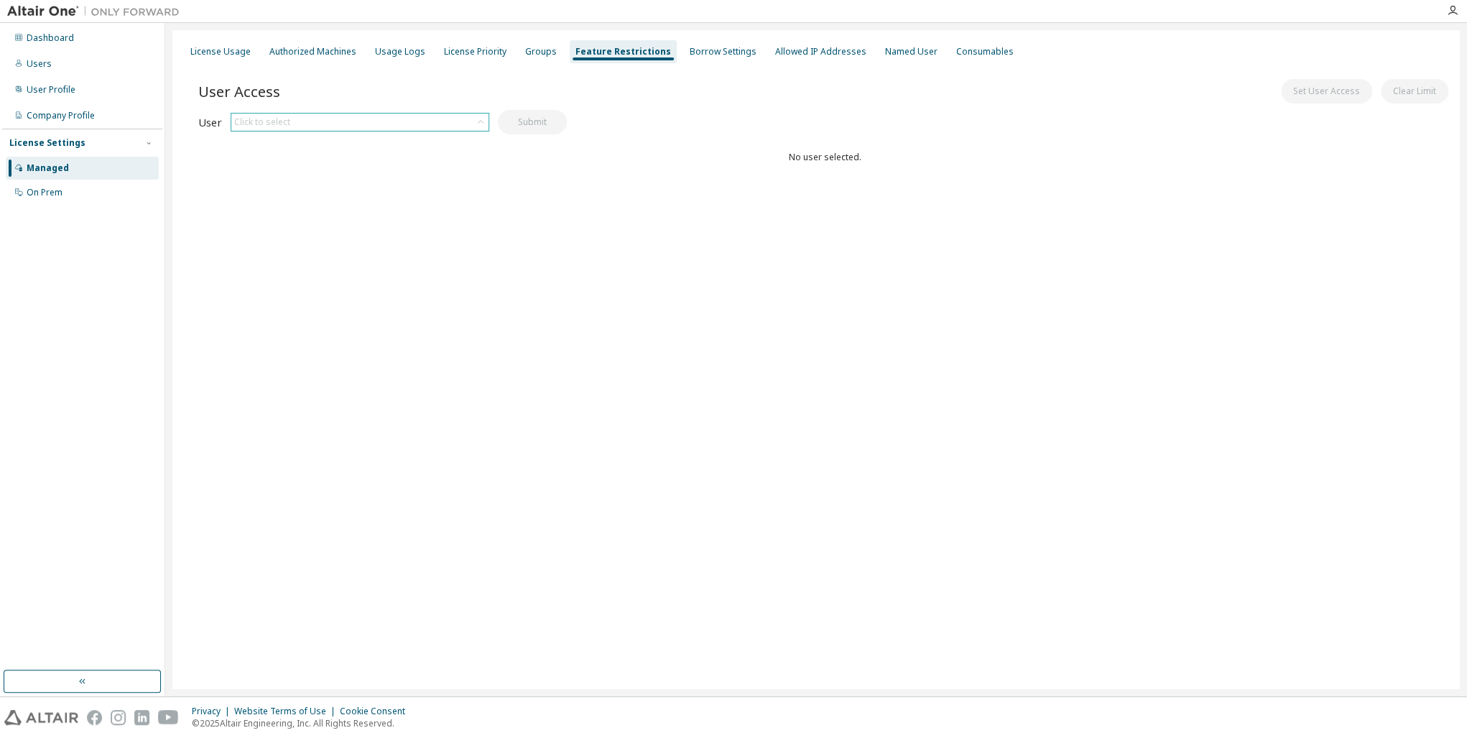
click at [339, 121] on div "Click to select" at bounding box center [359, 122] width 257 height 17
click at [327, 119] on div "Click to select" at bounding box center [359, 122] width 257 height 17
click at [303, 125] on div "Click to select" at bounding box center [359, 122] width 257 height 17
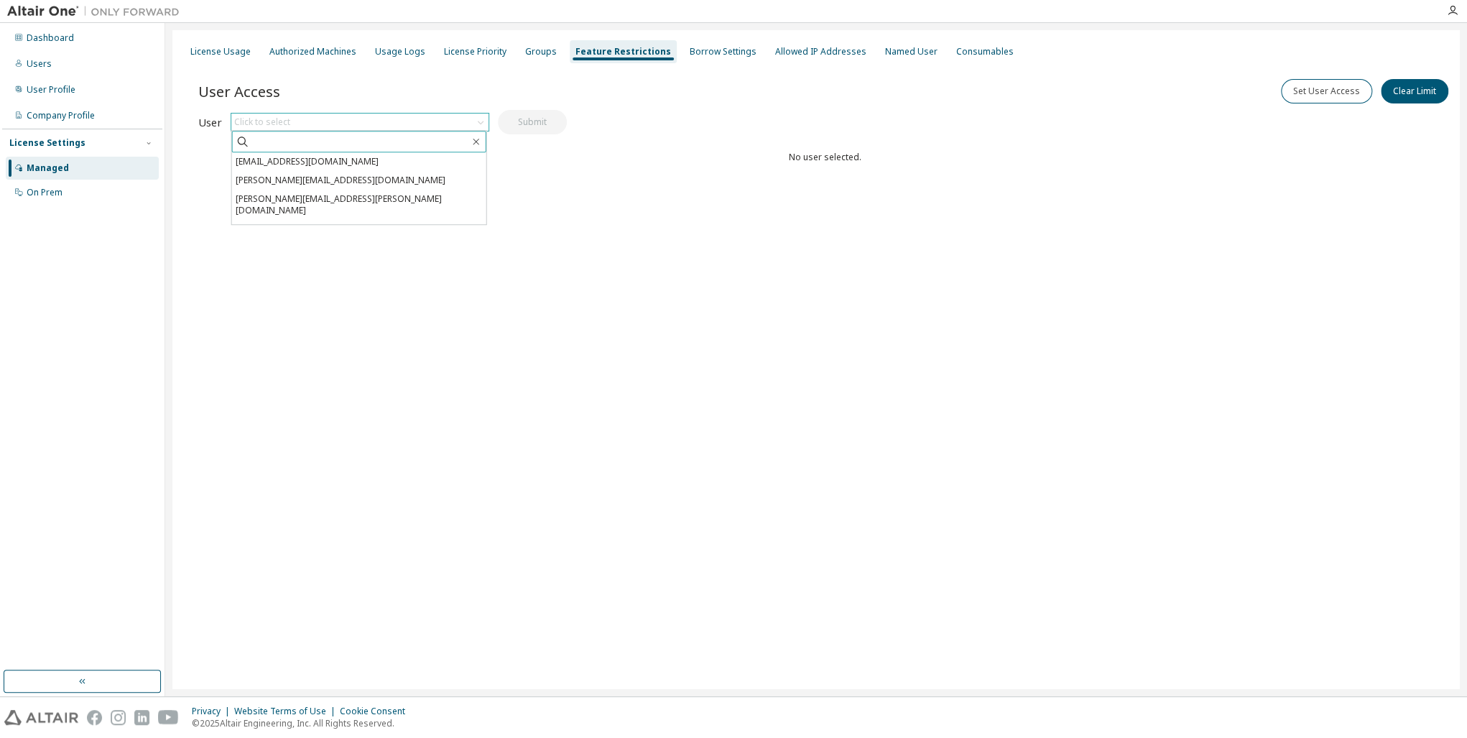
click at [278, 147] on input "text" at bounding box center [360, 141] width 220 height 14
type input "******"
click at [290, 164] on li "[EMAIL_ADDRESS][DOMAIN_NAME]" at bounding box center [359, 161] width 254 height 19
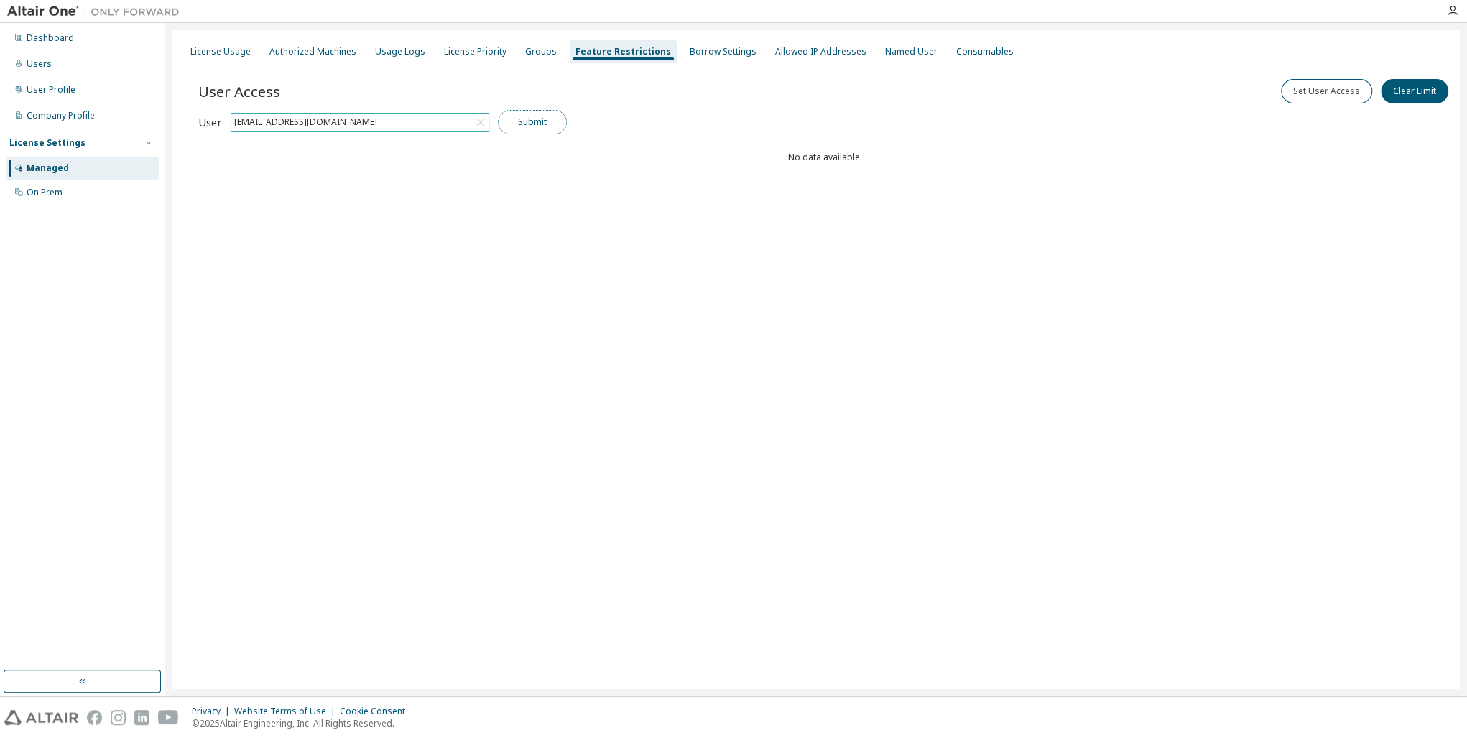
click at [526, 124] on button "Submit" at bounding box center [532, 122] width 69 height 24
click at [712, 55] on div "Borrow Settings" at bounding box center [723, 51] width 67 height 11
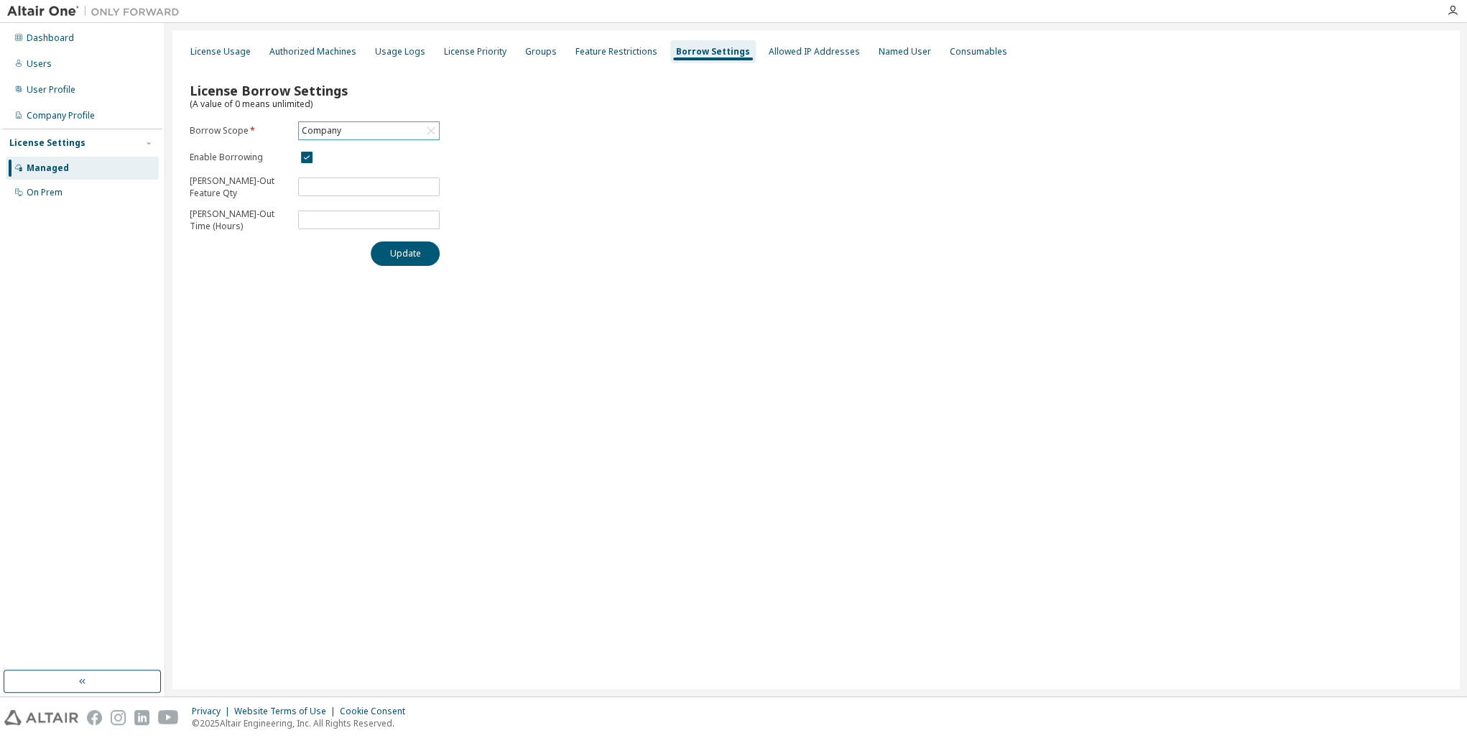
click at [348, 129] on div "Company" at bounding box center [369, 130] width 140 height 17
click at [533, 129] on div "License Borrow Settings (A value of 0 means unlimited) Borrow Scope * Company C…" at bounding box center [816, 170] width 1271 height 210
click at [706, 180] on div "License Borrow Settings (A value of 0 means unlimited) Borrow Scope * Company E…" at bounding box center [816, 170] width 1271 height 210
click at [798, 60] on div "Allowed IP Addresses" at bounding box center [814, 51] width 103 height 23
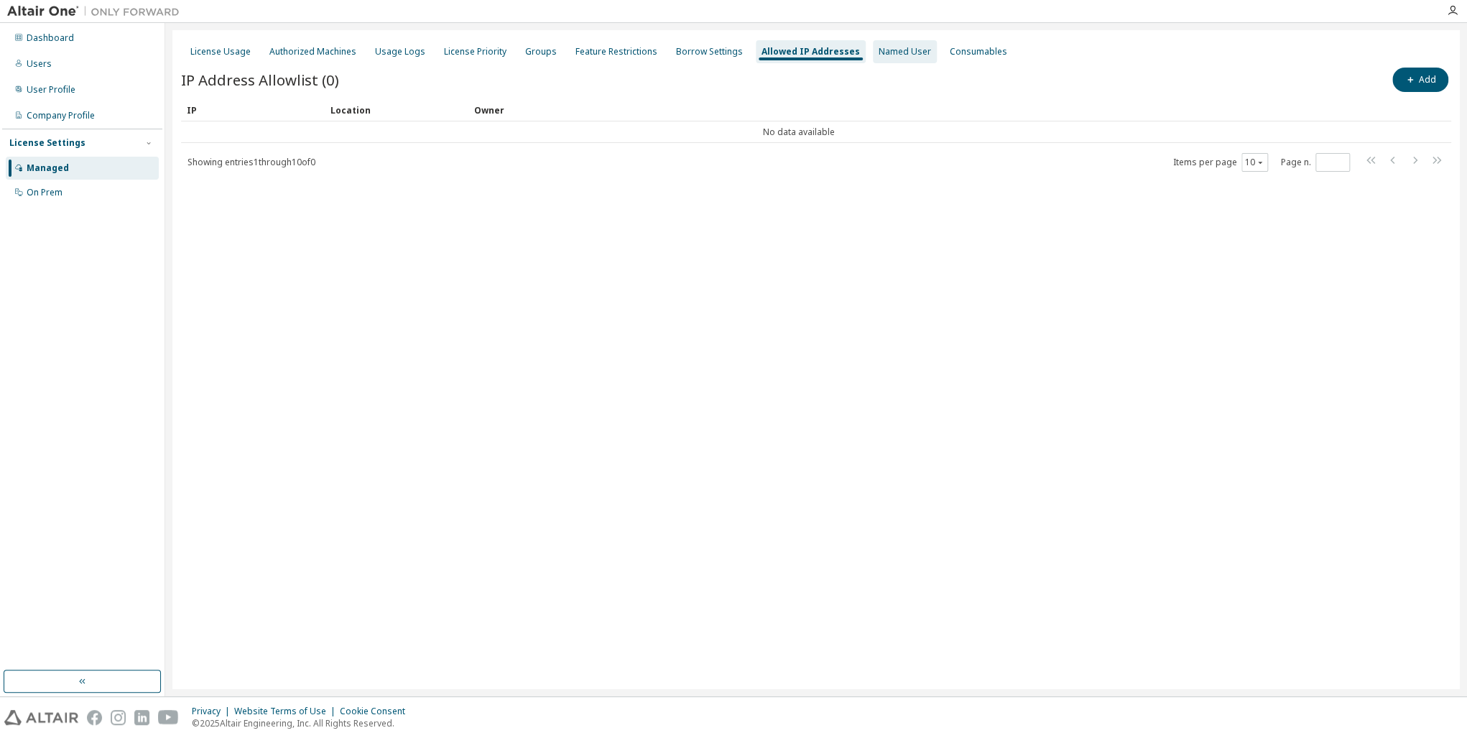
click at [901, 52] on div "Named User" at bounding box center [905, 51] width 52 height 11
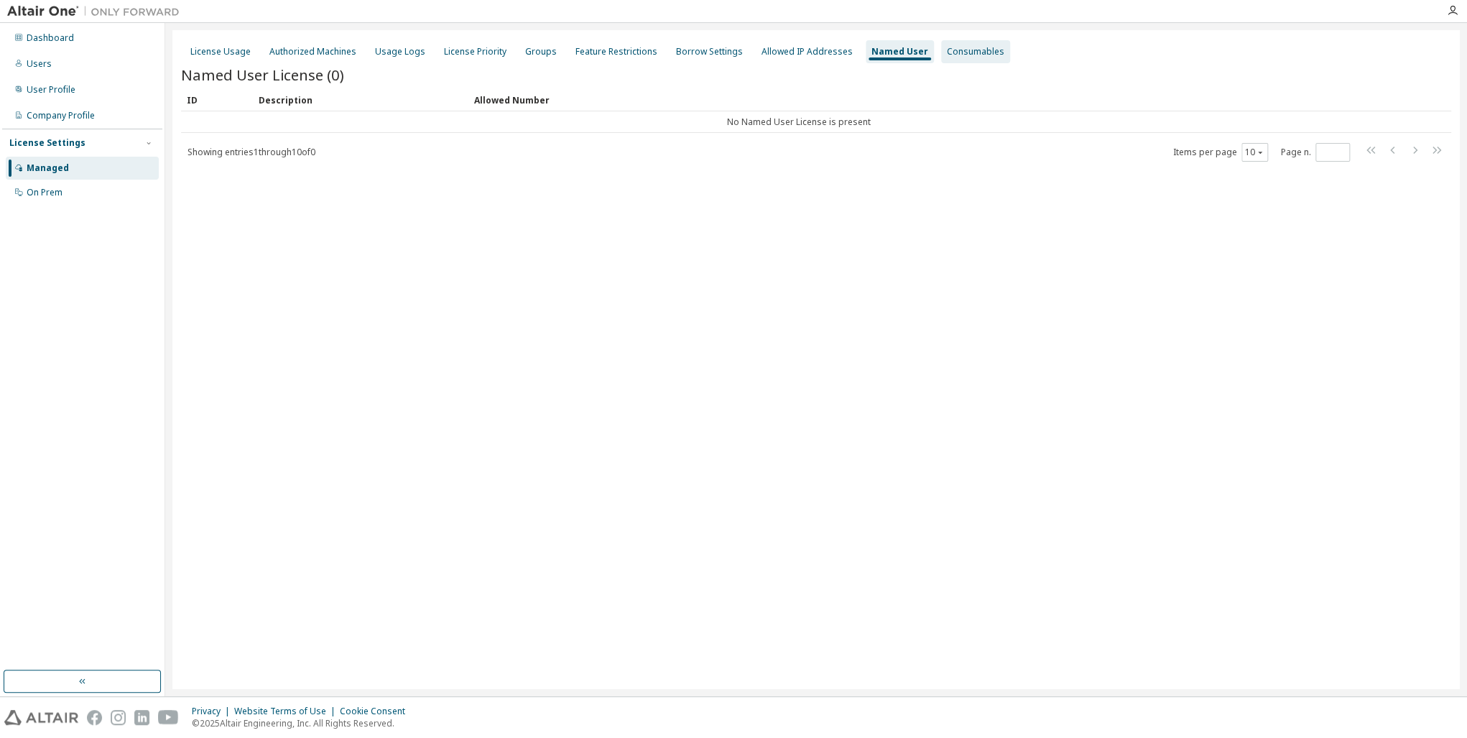
click at [947, 54] on div "Consumables" at bounding box center [975, 51] width 57 height 11
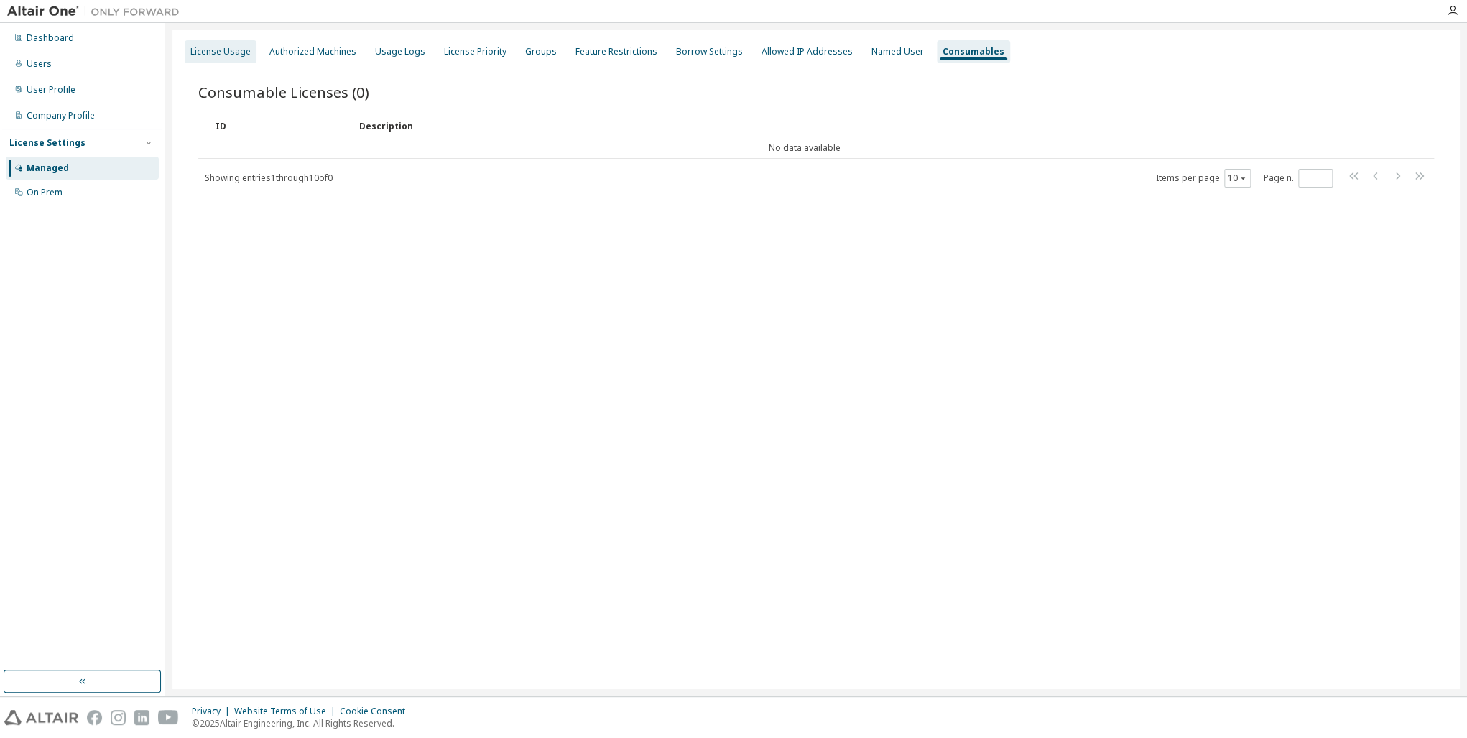
click at [225, 48] on div "License Usage" at bounding box center [220, 51] width 60 height 11
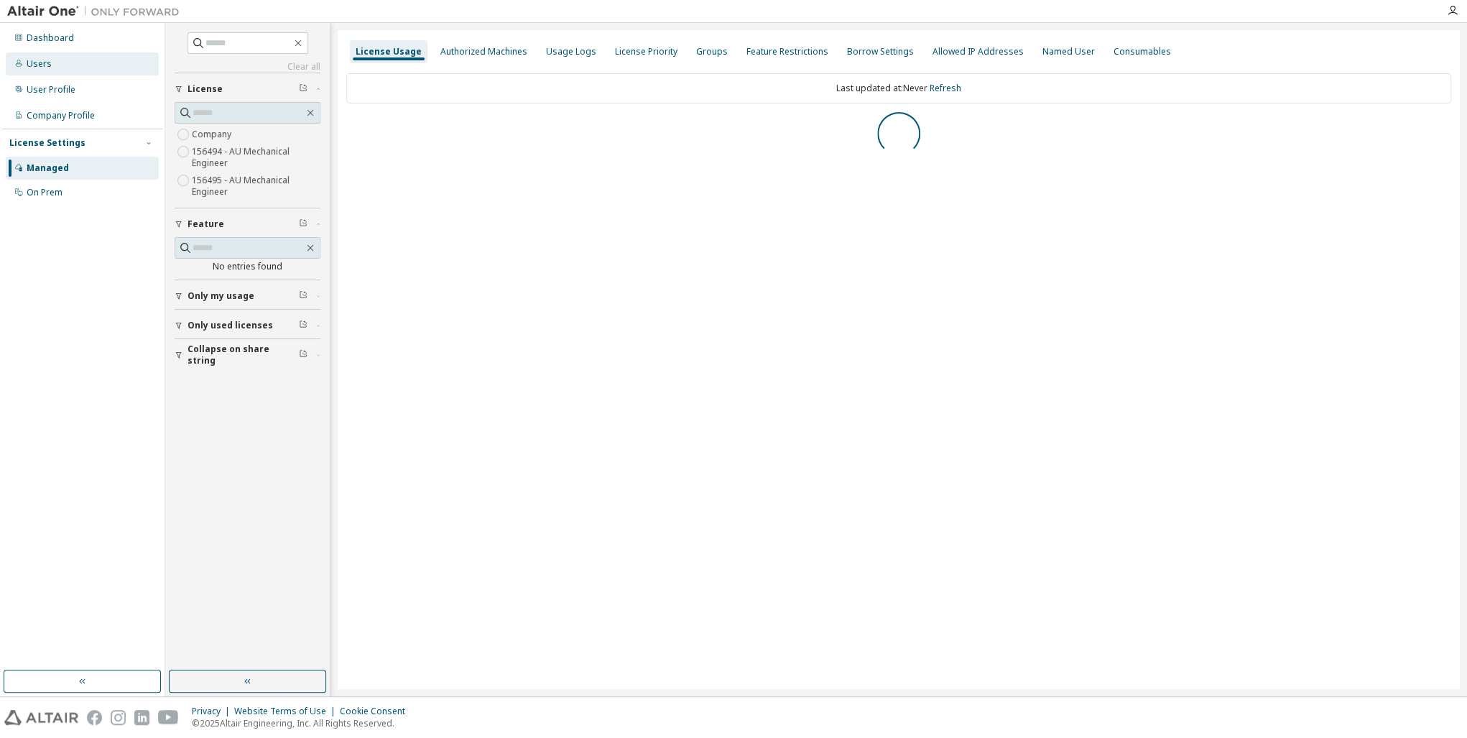
click at [26, 63] on div "Users" at bounding box center [82, 63] width 153 height 23
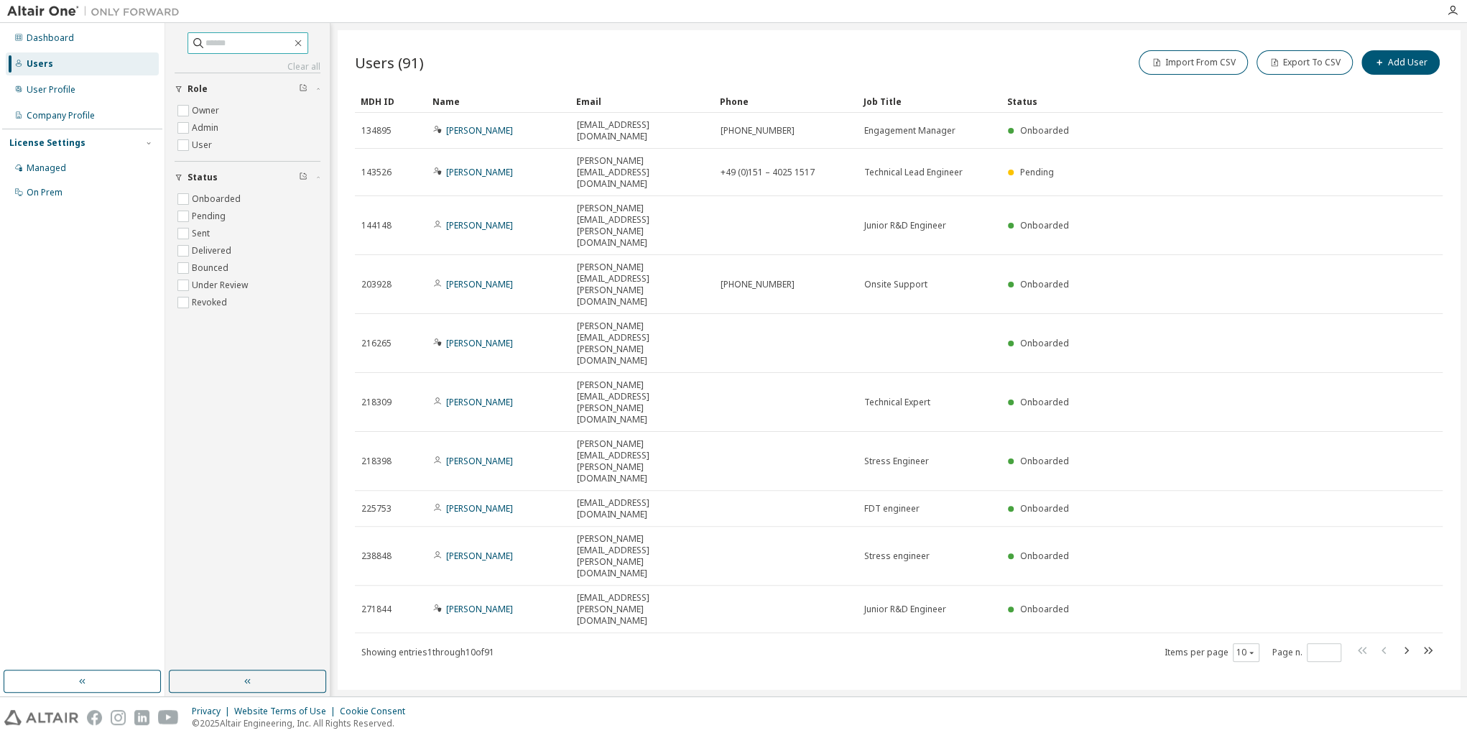
click at [248, 48] on input "text" at bounding box center [249, 43] width 86 height 14
type input "******"
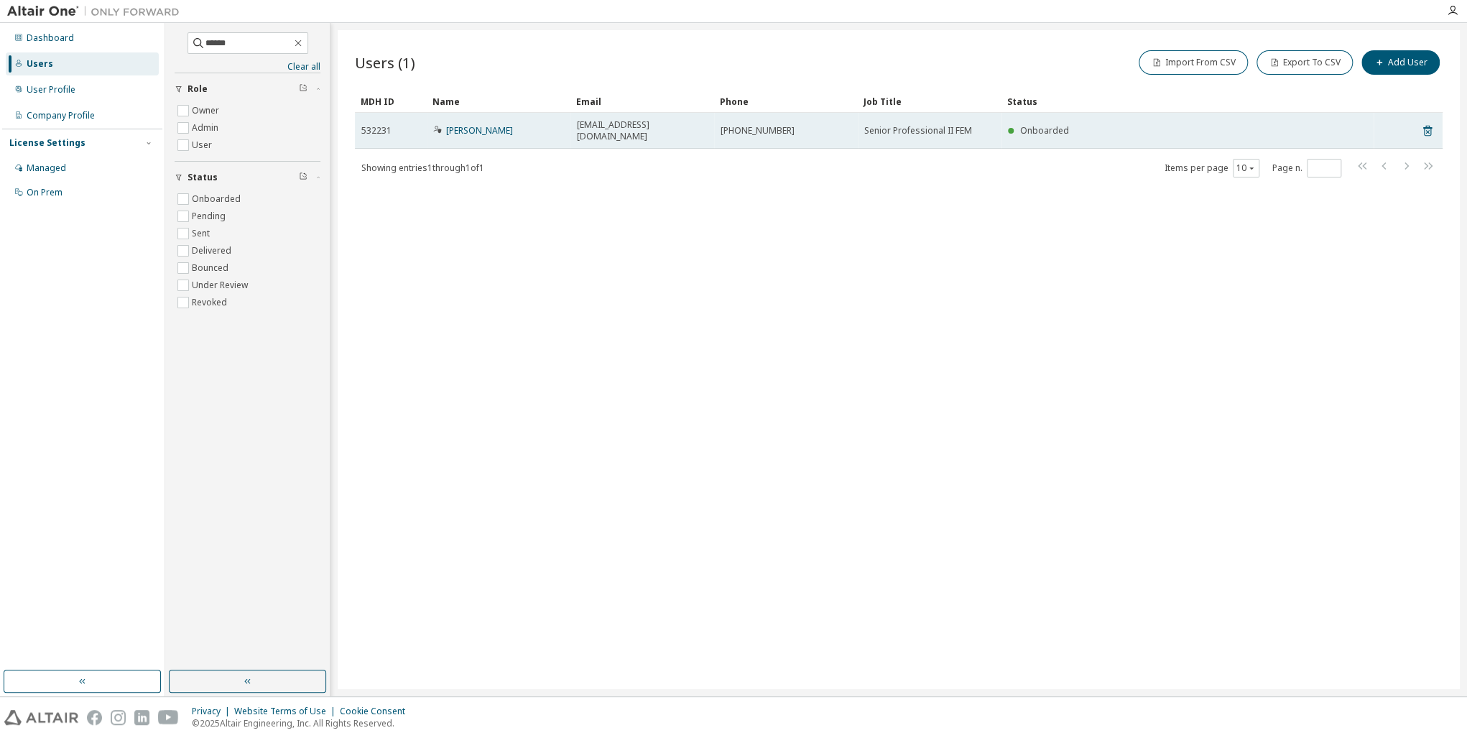
click at [778, 126] on span "[PHONE_NUMBER]" at bounding box center [758, 130] width 74 height 11
click at [493, 125] on link "[PERSON_NAME]" at bounding box center [479, 130] width 67 height 12
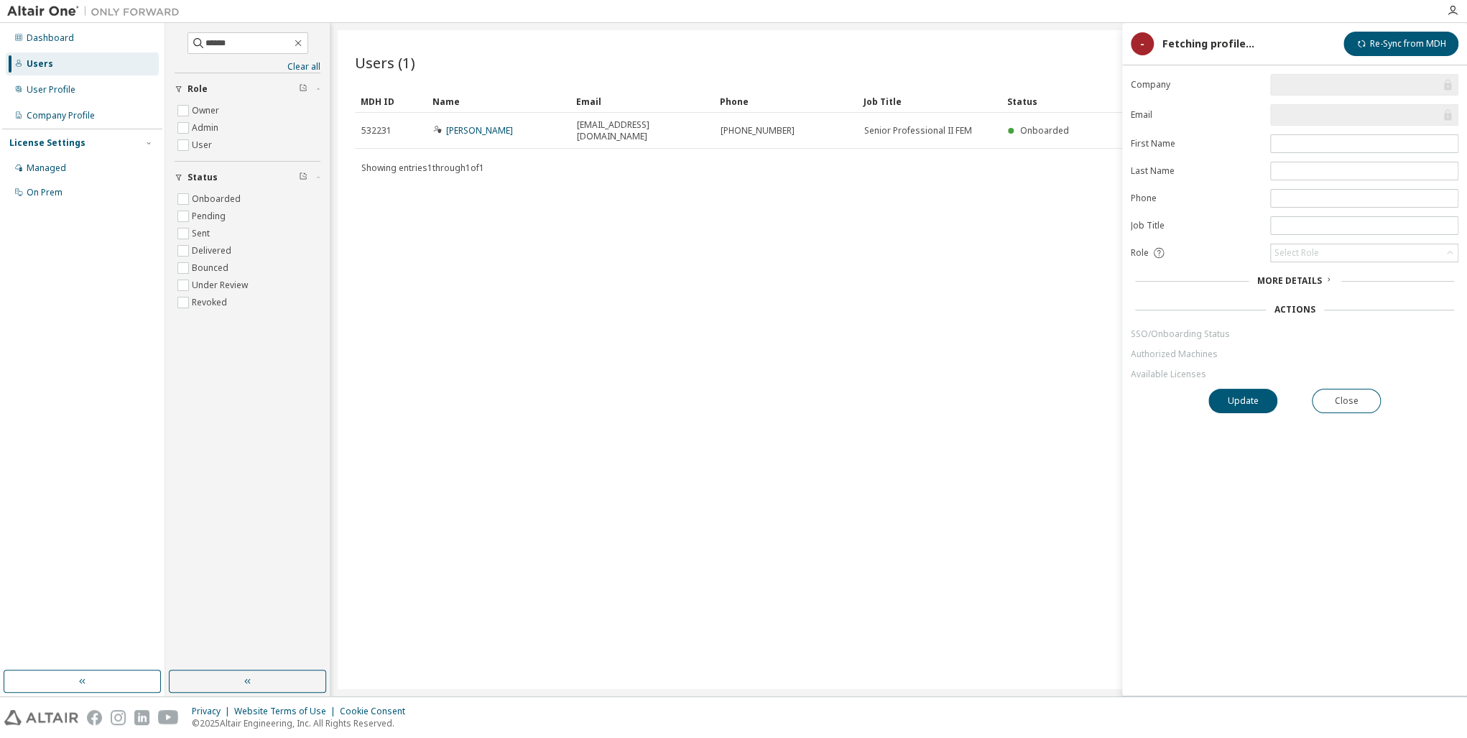
click at [1321, 277] on div "More Details" at bounding box center [1295, 280] width 75 height 11
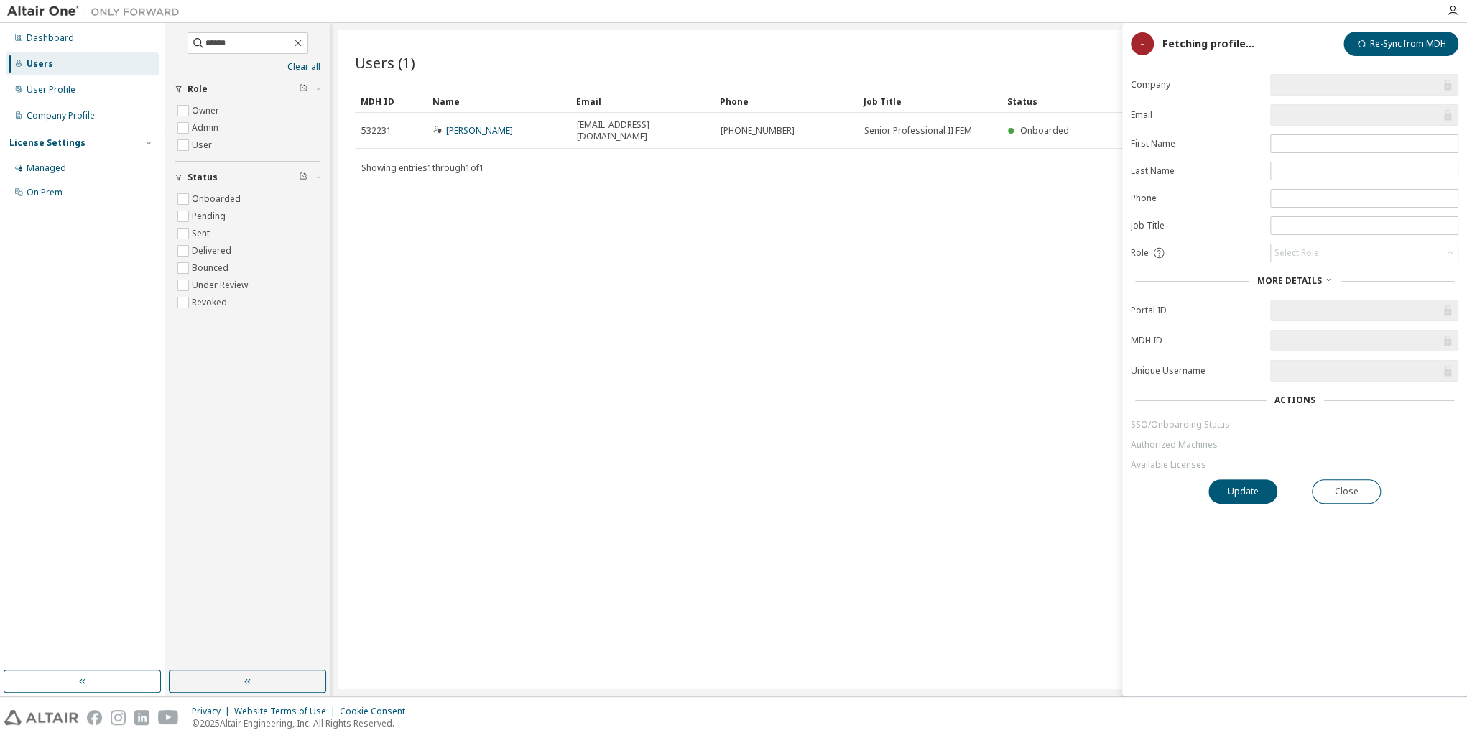
click at [1202, 48] on div "Fetching profile..." at bounding box center [1209, 43] width 92 height 11
click at [1388, 55] on button "Re-Sync from MDH" at bounding box center [1401, 44] width 115 height 24
click at [1227, 87] on label "Company" at bounding box center [1196, 84] width 131 height 11
click at [1138, 52] on div "-" at bounding box center [1142, 43] width 23 height 23
click at [1144, 45] on div "-" at bounding box center [1142, 43] width 23 height 23
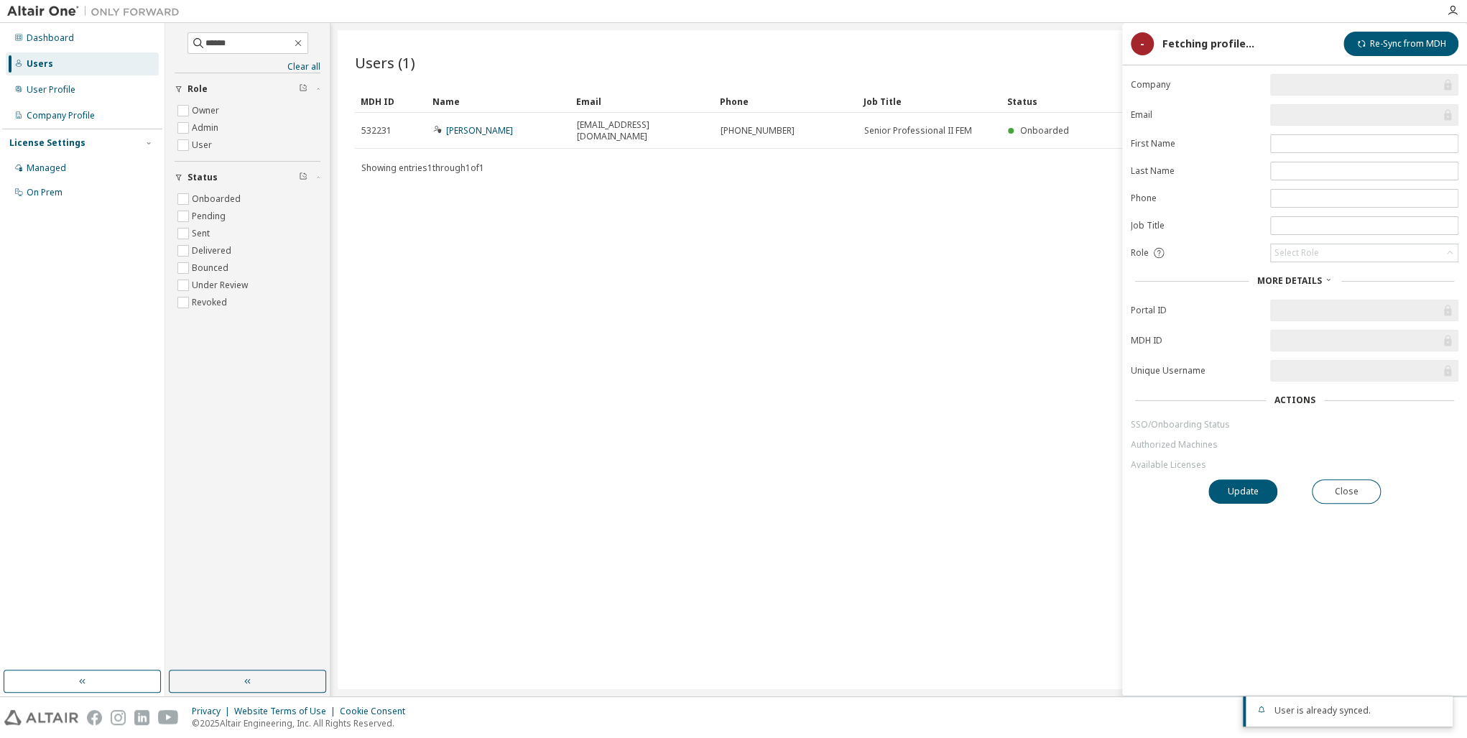
click at [1141, 285] on div "More Details" at bounding box center [1295, 281] width 328 height 20
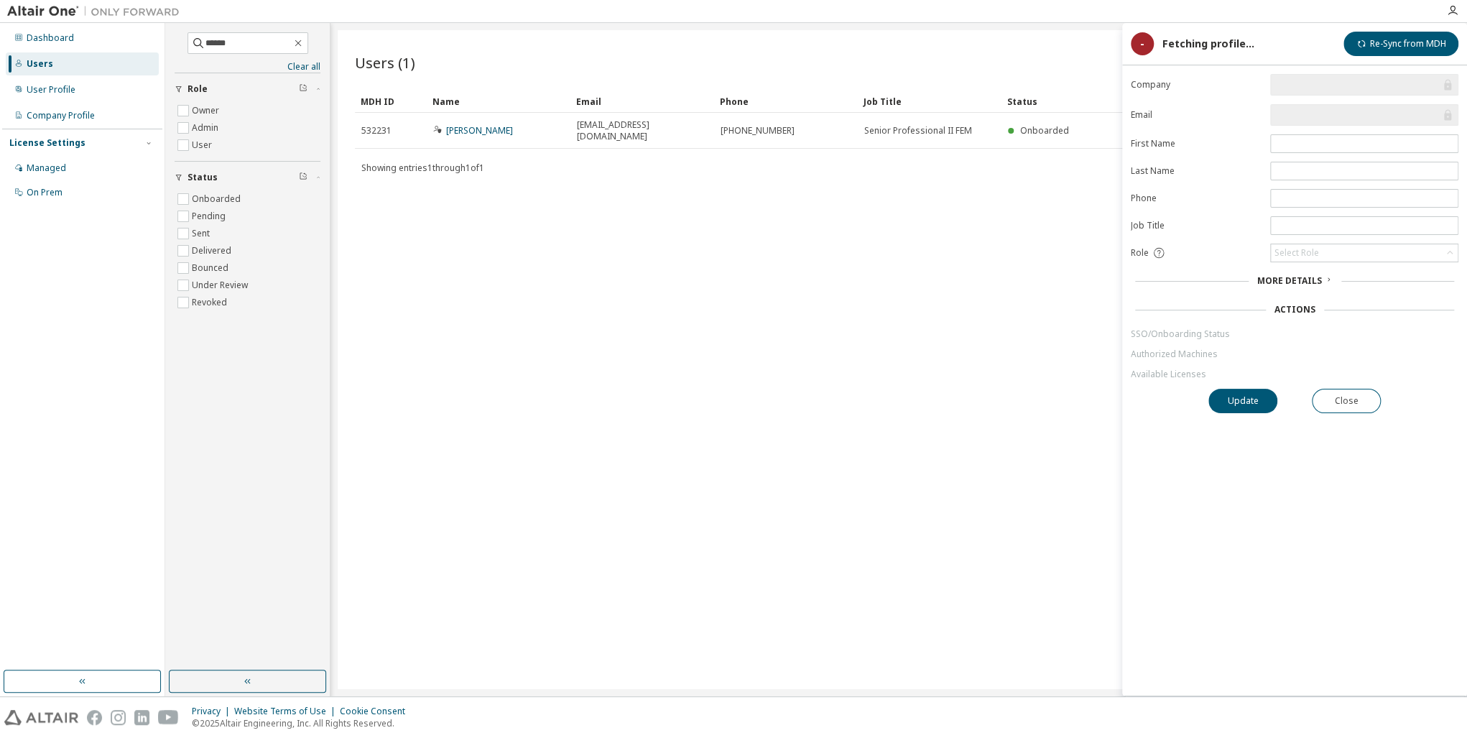
click at [1181, 285] on div "More Details" at bounding box center [1295, 281] width 328 height 20
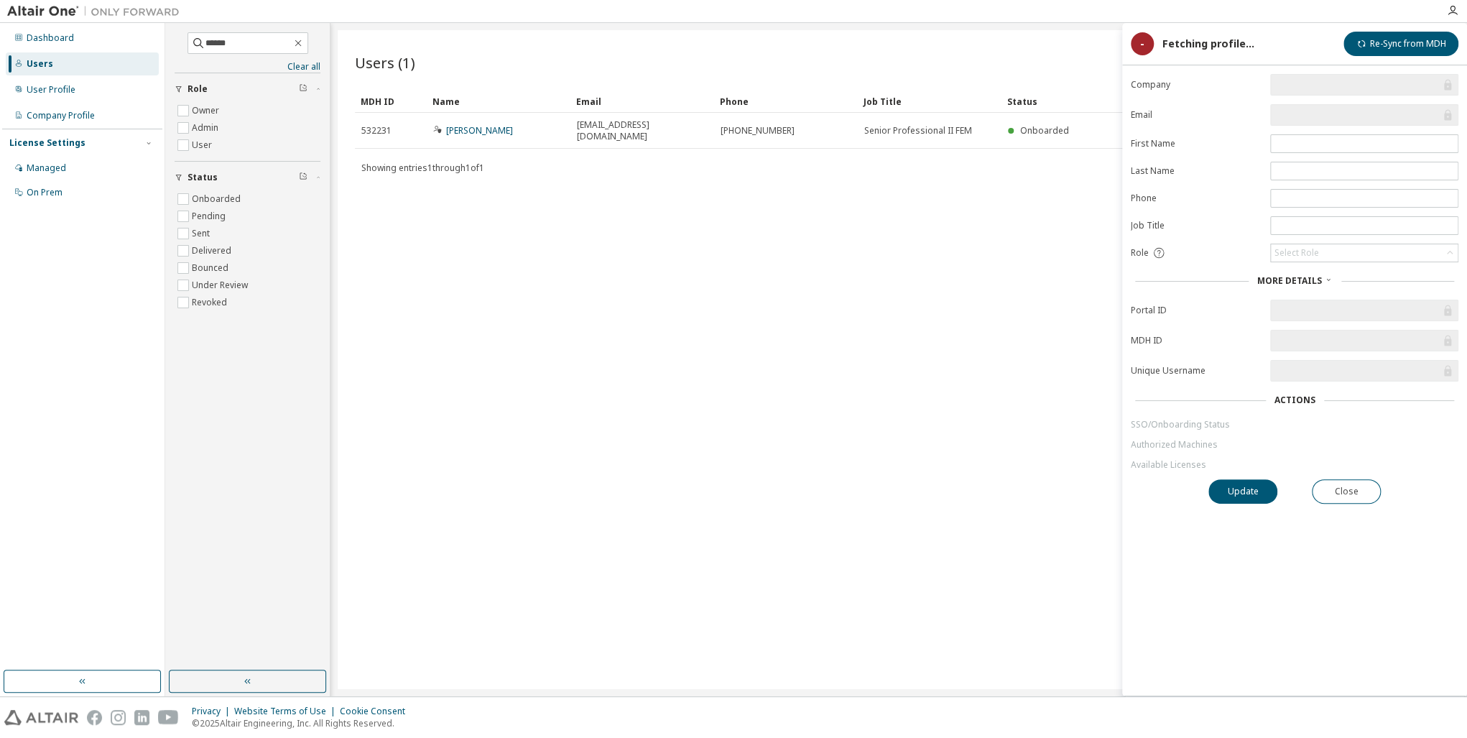
click at [1228, 310] on label "Portal ID" at bounding box center [1196, 310] width 131 height 11
click at [1172, 255] on div "Role" at bounding box center [1196, 252] width 131 height 13
click at [1146, 209] on form "Company Email First Name Last Name Phone Job Title Role Select Role More Detail…" at bounding box center [1295, 272] width 328 height 397
click at [1167, 150] on form "Company Email First Name Last Name Phone Job Title Role Select Role More Detail…" at bounding box center [1295, 272] width 328 height 397
click at [1298, 144] on input "text" at bounding box center [1364, 143] width 181 height 11
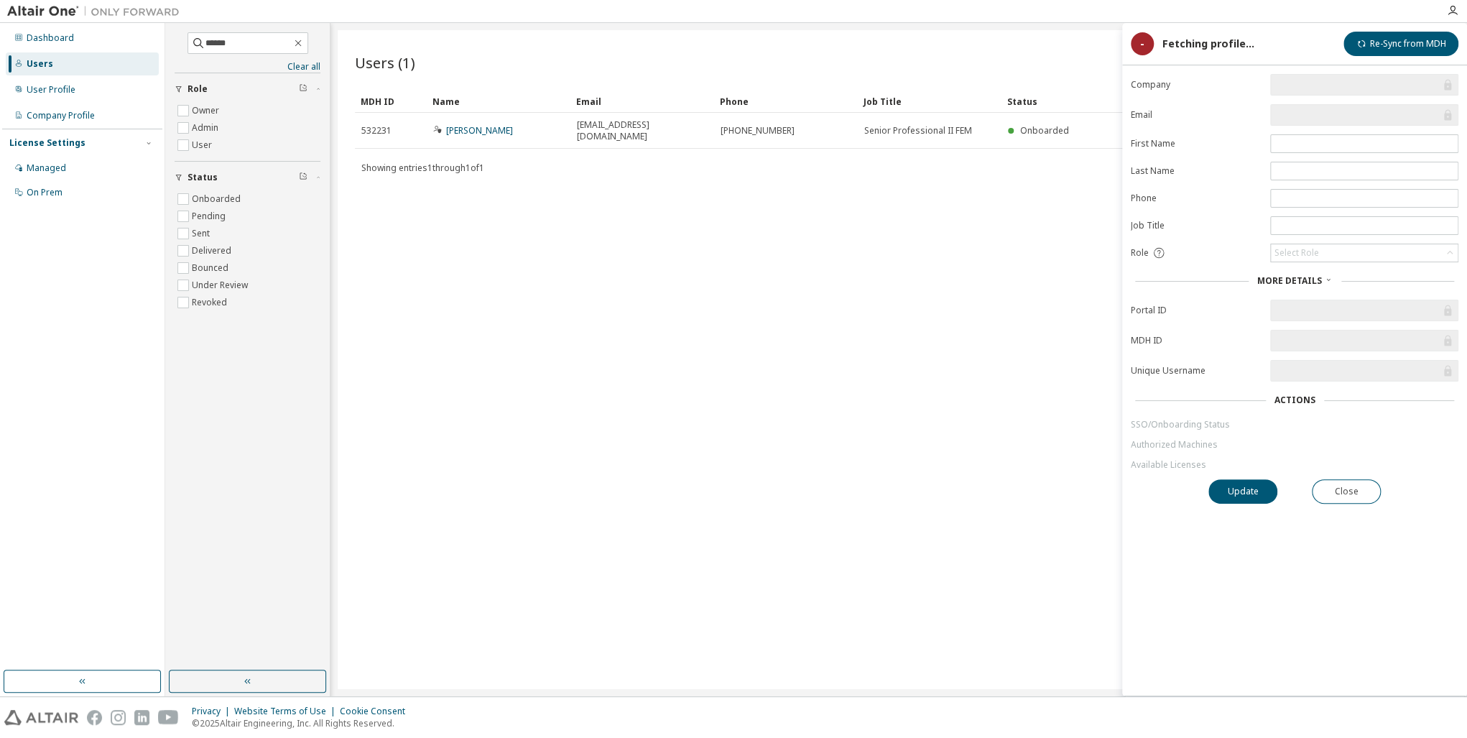
click at [1233, 148] on form "Company Email First Name Last Name Phone Job Title Role Select Role More Detail…" at bounding box center [1295, 272] width 328 height 397
click at [1174, 421] on link "SSO/Onboarding Status" at bounding box center [1295, 424] width 328 height 11
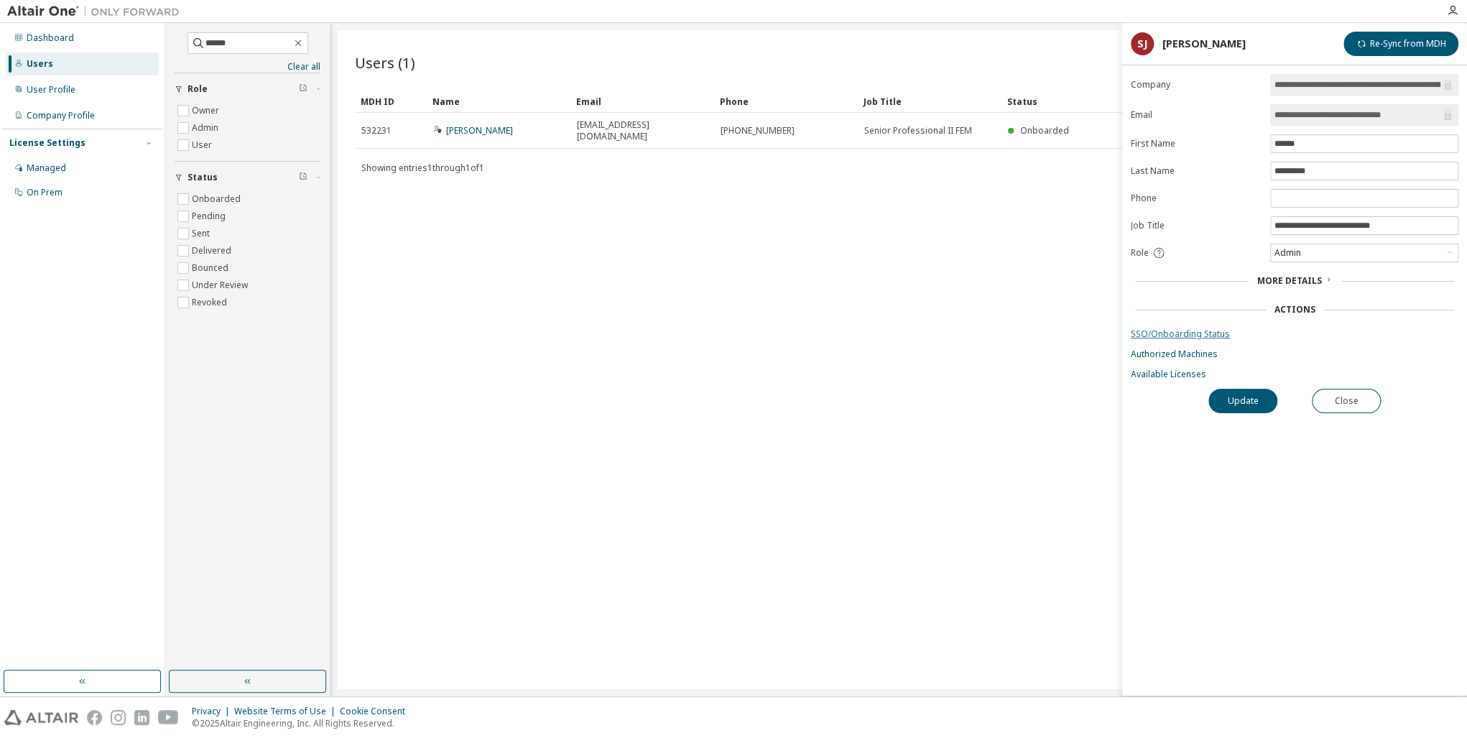
click at [1181, 335] on link "SSO/Onboarding Status" at bounding box center [1295, 333] width 328 height 11
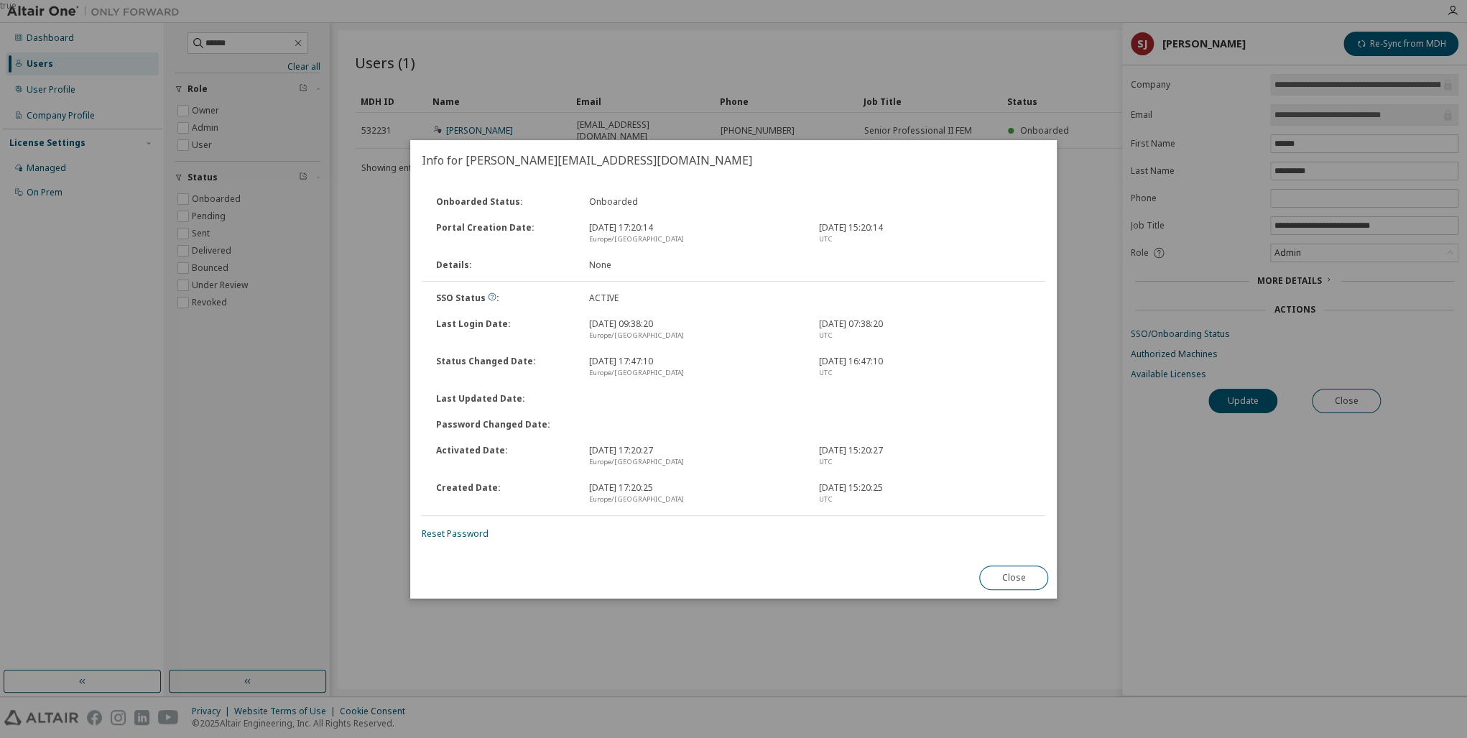
click at [486, 320] on div "Last Login Date :" at bounding box center [504, 329] width 153 height 23
click at [1022, 576] on button "Close" at bounding box center [1013, 578] width 69 height 24
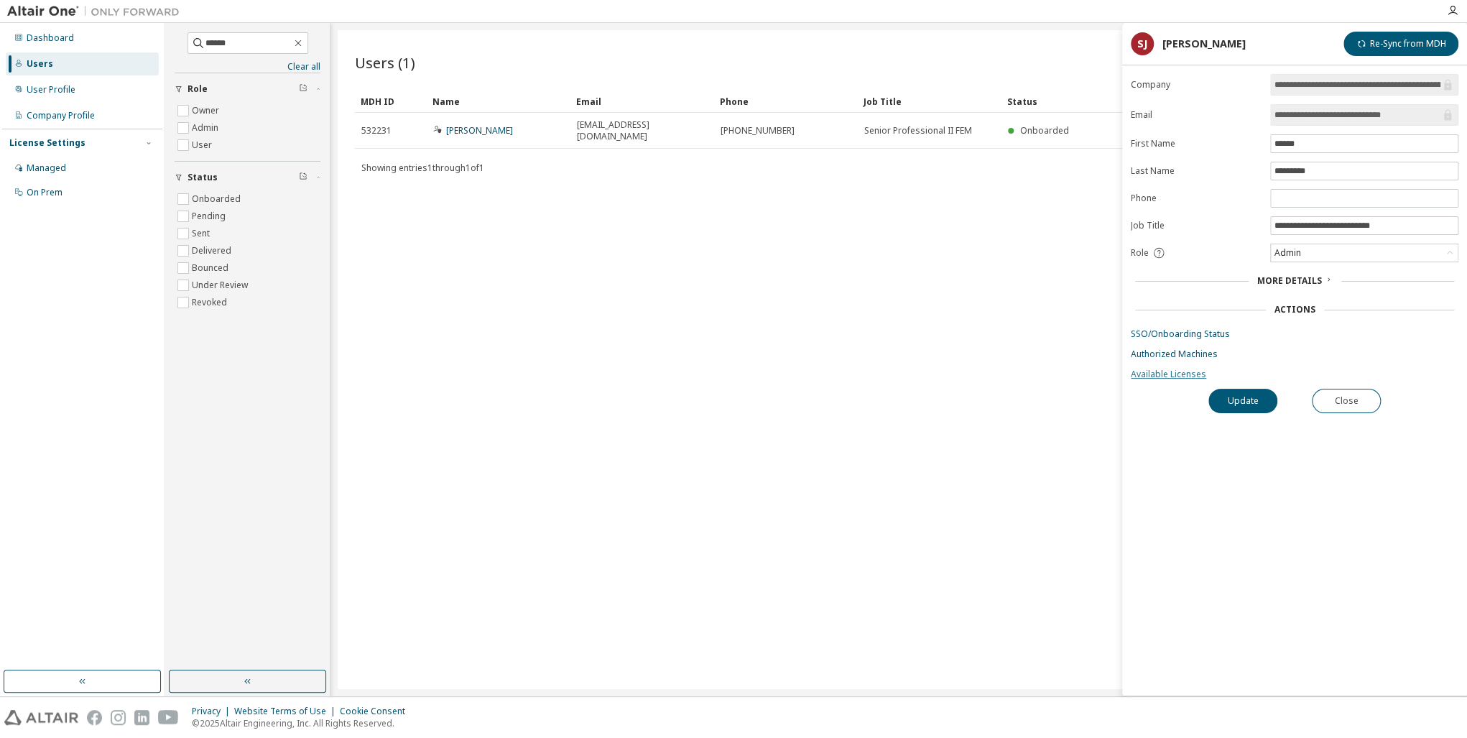
click at [1156, 370] on link "Available Licenses" at bounding box center [1295, 374] width 328 height 11
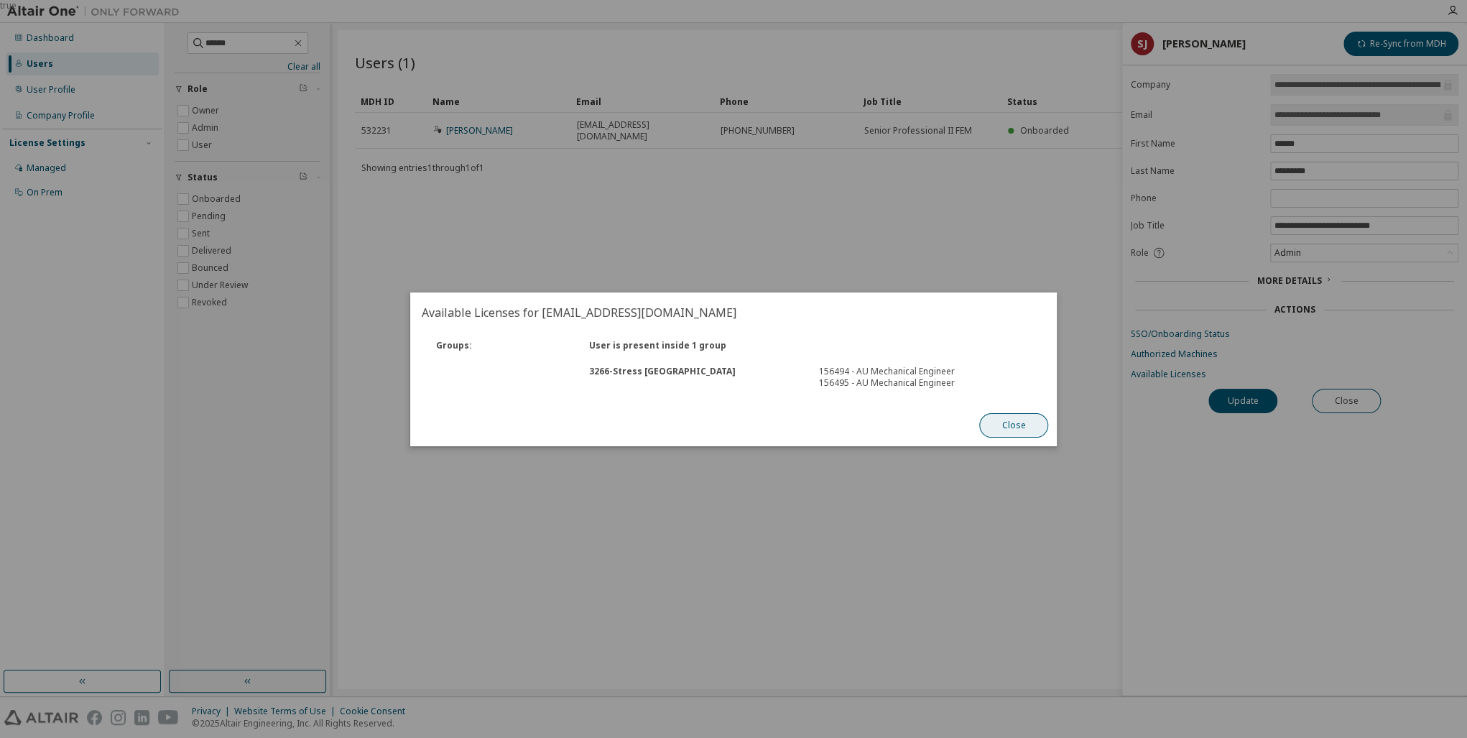
click at [1013, 426] on button "Close" at bounding box center [1013, 425] width 69 height 24
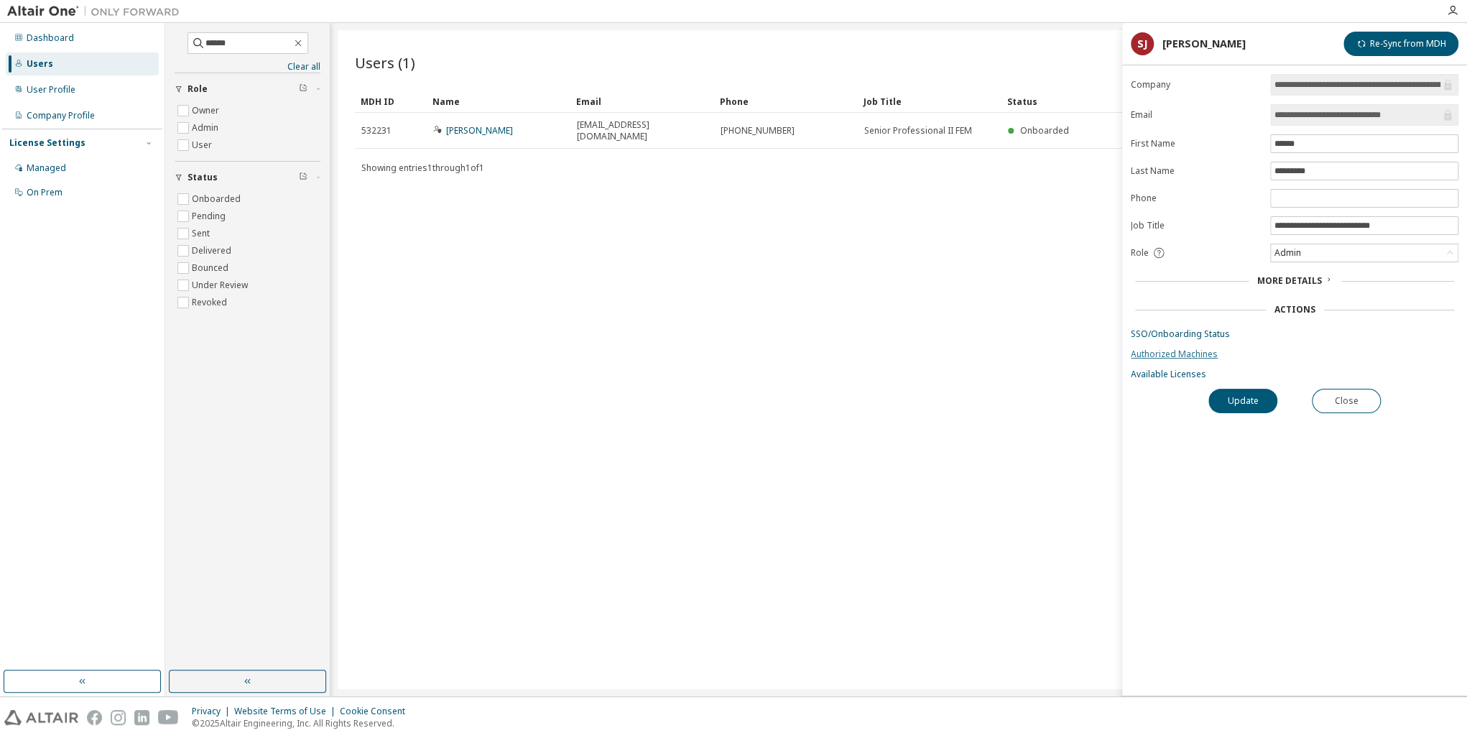
click at [1171, 351] on link "Authorized Machines" at bounding box center [1295, 354] width 328 height 11
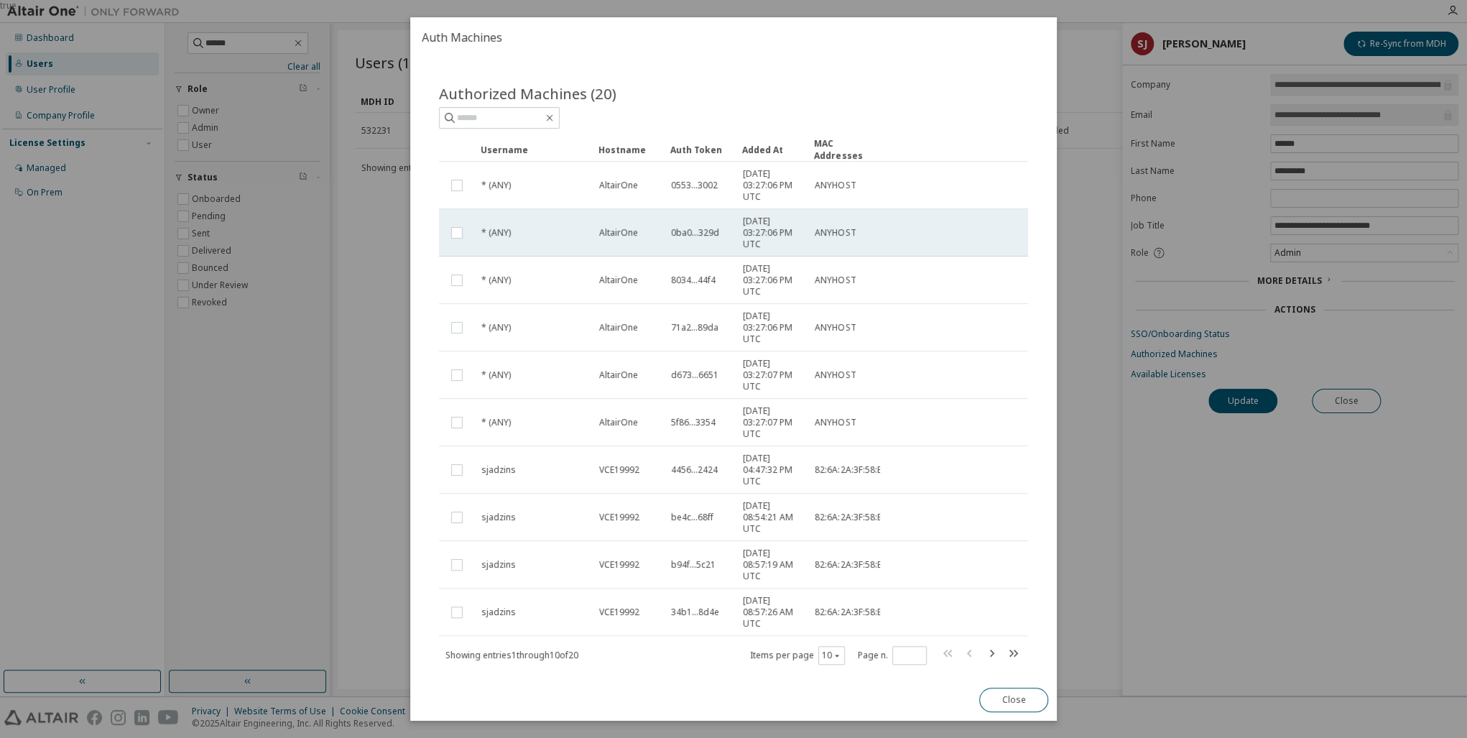
scroll to position [37, 0]
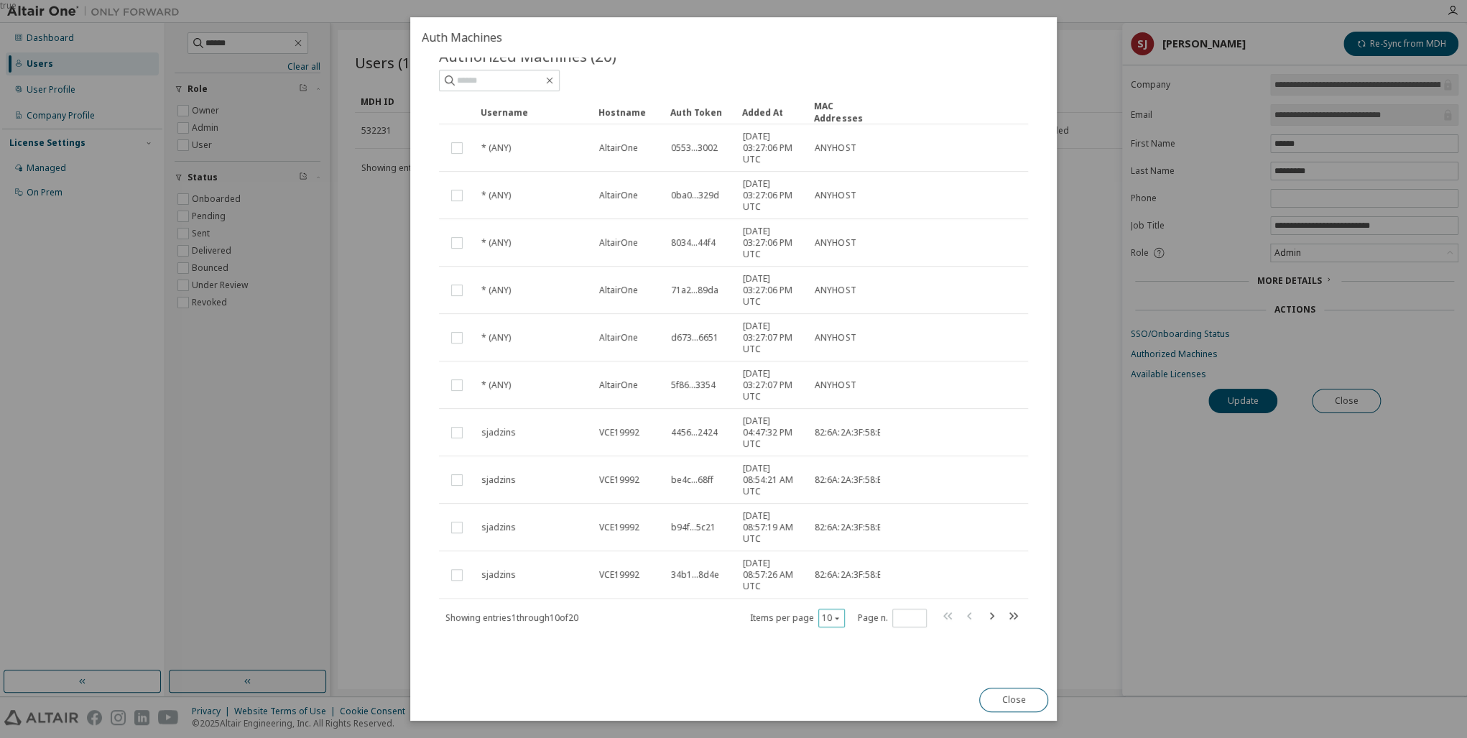
click at [833, 615] on icon "button" at bounding box center [837, 618] width 9 height 9
click at [839, 690] on div "50" at bounding box center [869, 685] width 115 height 17
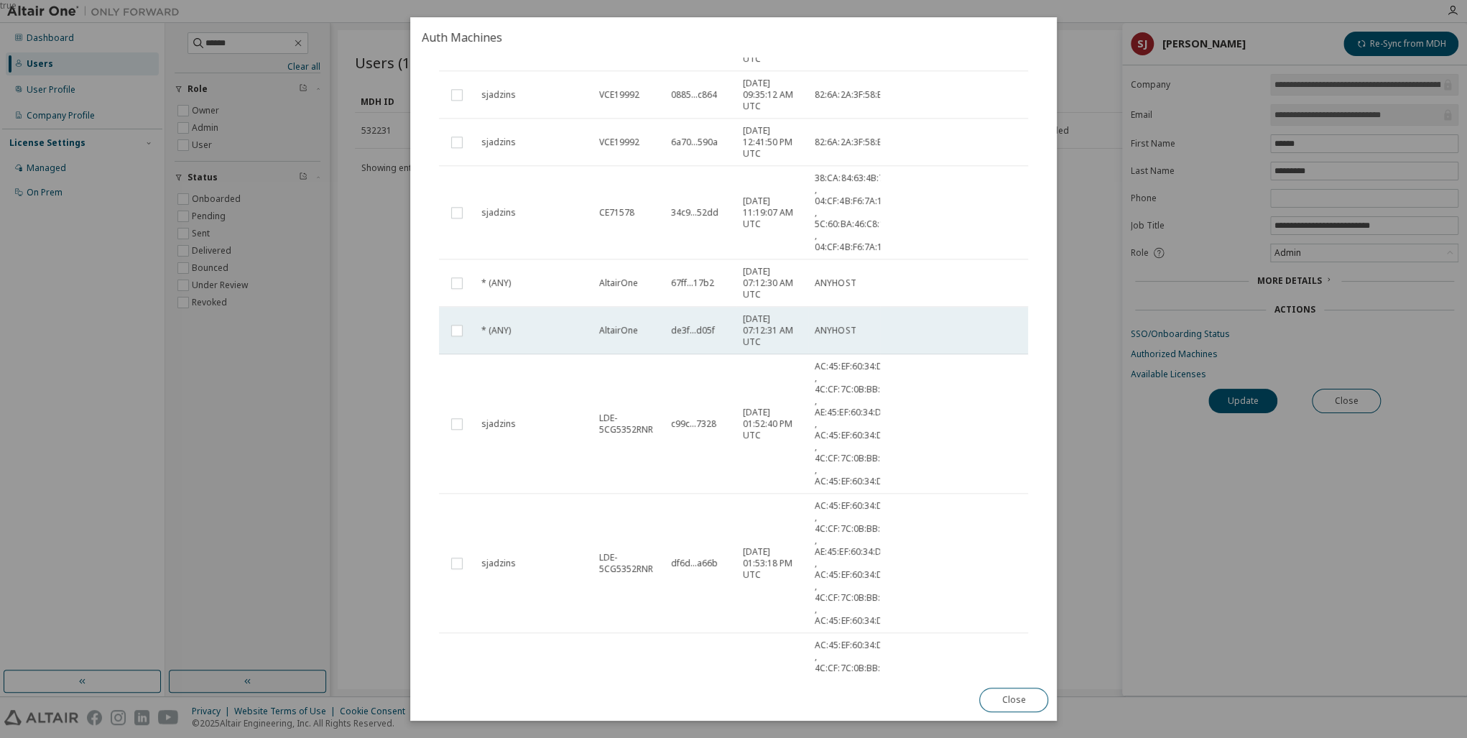
scroll to position [926, 0]
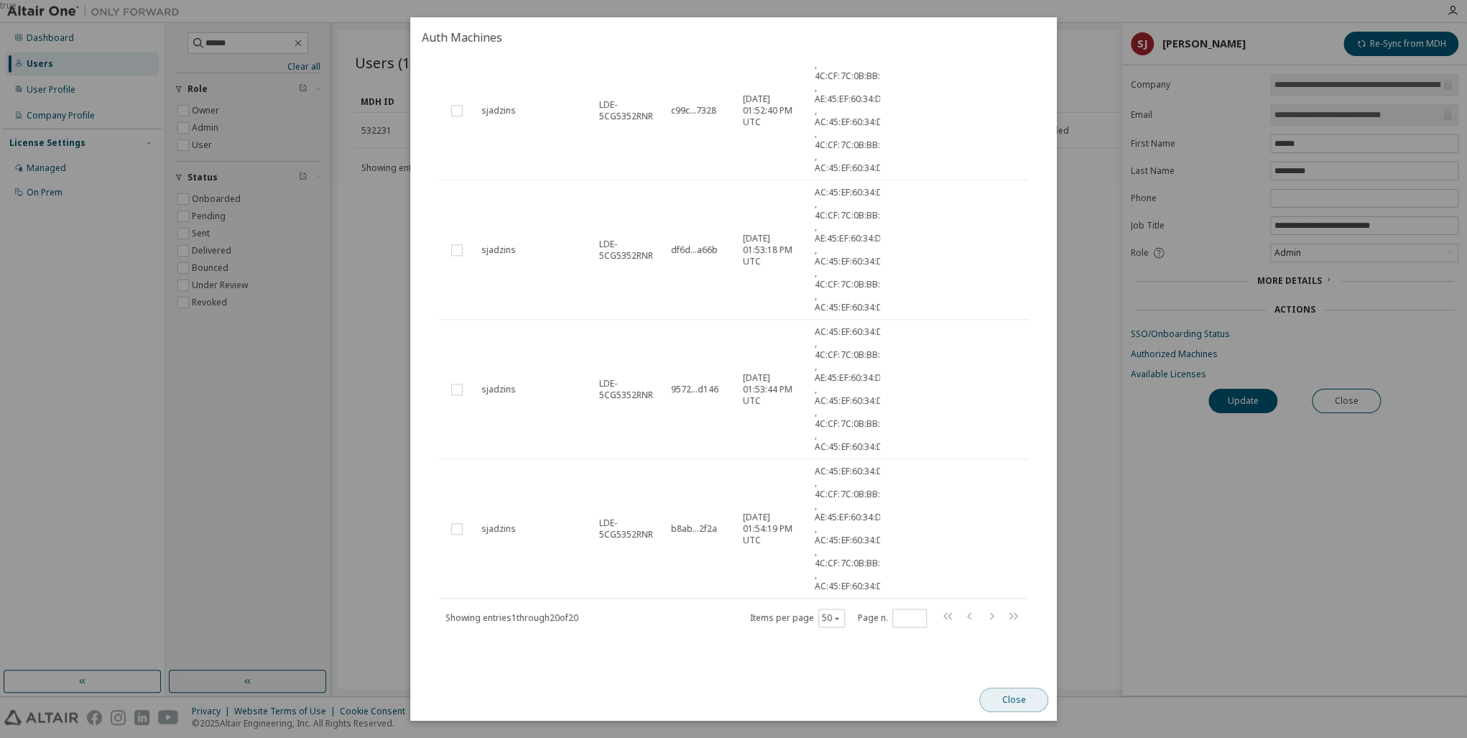
click at [1020, 688] on button "Close" at bounding box center [1013, 700] width 69 height 24
